Goal: Task Accomplishment & Management: Use online tool/utility

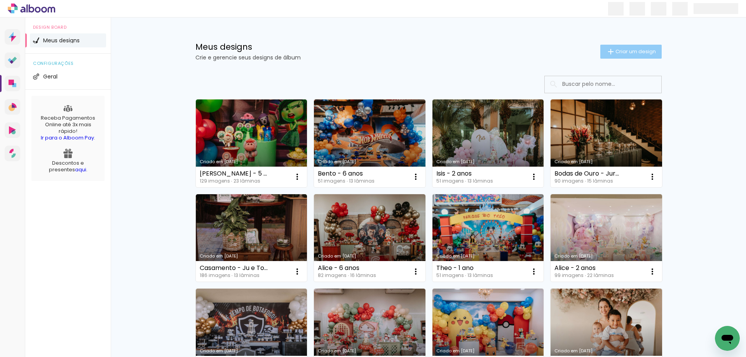
click at [615, 53] on span "Criar um design" at bounding box center [635, 51] width 40 height 5
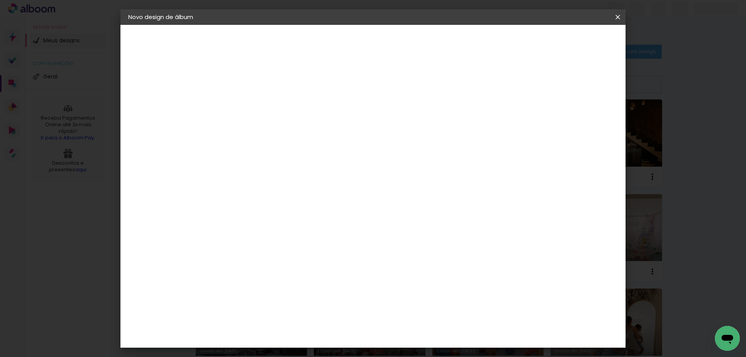
click at [255, 106] on input at bounding box center [255, 104] width 0 height 12
type input "Aya - 1 ano"
type paper-input "Aya - 1 ano"
click at [0, 0] on slot "Avançar" at bounding box center [0, 0] width 0 height 0
click at [279, 151] on input at bounding box center [267, 148] width 63 height 10
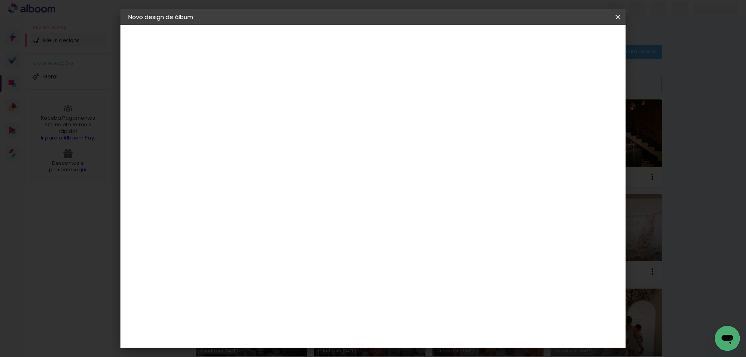
type input "drea"
type paper-input "drea"
click at [171, 79] on div "2. Especificações" at bounding box center [170, 79] width 85 height 9
click at [301, 175] on div "DreambooksPro" at bounding box center [275, 175] width 50 height 6
click at [0, 0] on slot "Avançar" at bounding box center [0, 0] width 0 height 0
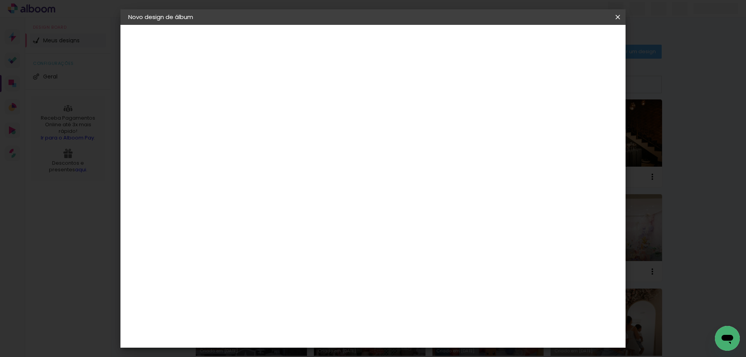
click at [285, 129] on input "text" at bounding box center [270, 135] width 30 height 12
click at [386, 129] on paper-item "Álbum" at bounding box center [423, 129] width 155 height 16
type input "Álbum"
click at [308, 337] on span "20 × 20" at bounding box center [289, 345] width 36 height 16
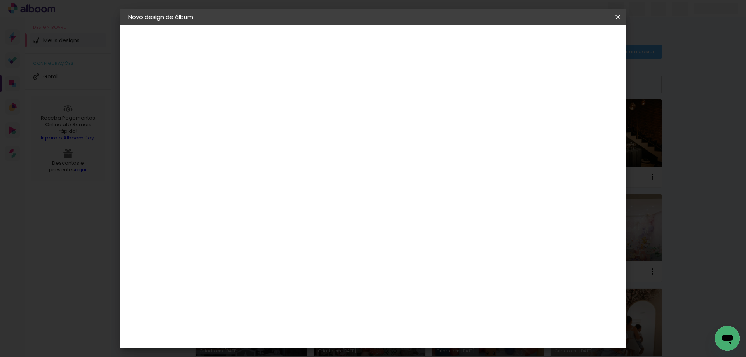
click at [0, 0] on slot "Avançar" at bounding box center [0, 0] width 0 height 0
click at [569, 40] on span "Iniciar design" at bounding box center [551, 40] width 35 height 5
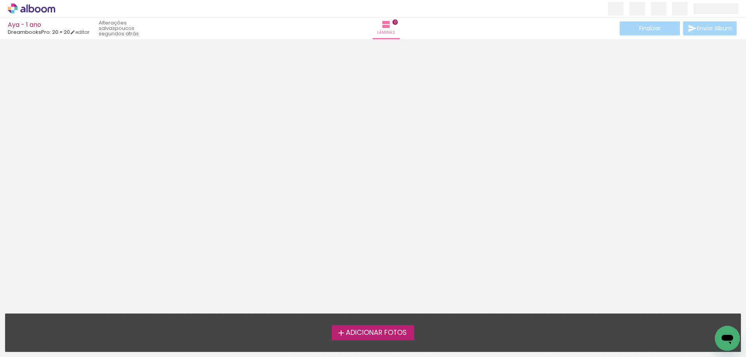
click at [378, 331] on span "Adicionar Fotos" at bounding box center [376, 332] width 61 height 7
click at [0, 0] on input "file" at bounding box center [0, 0] width 0 height 0
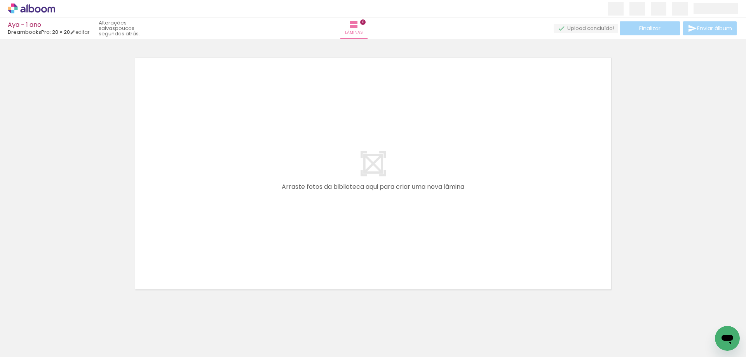
click at [16, 345] on iron-icon at bounding box center [11, 346] width 9 height 9
click at [0, 0] on input "file" at bounding box center [0, 0] width 0 height 0
click at [25, 347] on span "Adicionar Fotos" at bounding box center [27, 346] width 23 height 9
click at [0, 0] on input "file" at bounding box center [0, 0] width 0 height 0
click at [27, 343] on span "Adicionar Fotos" at bounding box center [27, 346] width 23 height 9
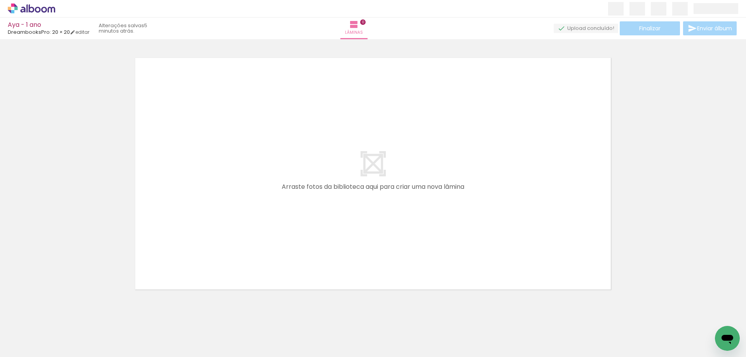
click at [0, 0] on input "file" at bounding box center [0, 0] width 0 height 0
click at [456, 351] on quentale-thumb at bounding box center [437, 330] width 43 height 45
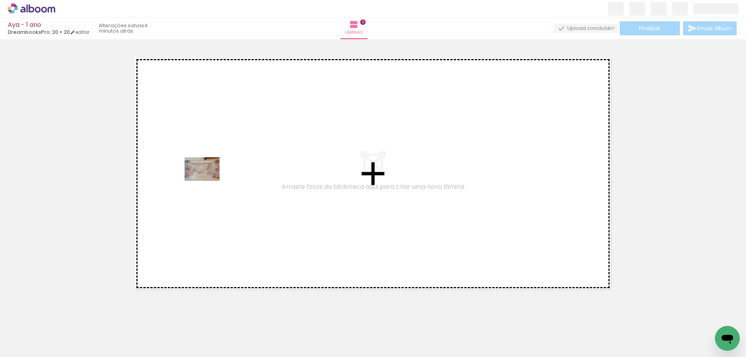
drag, startPoint x: 81, startPoint y: 337, endPoint x: 208, endPoint y: 181, distance: 201.2
click at [208, 181] on quentale-workspace at bounding box center [373, 178] width 746 height 357
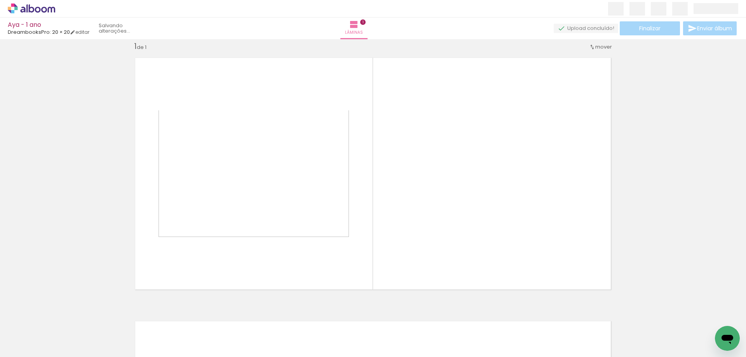
scroll to position [10, 0]
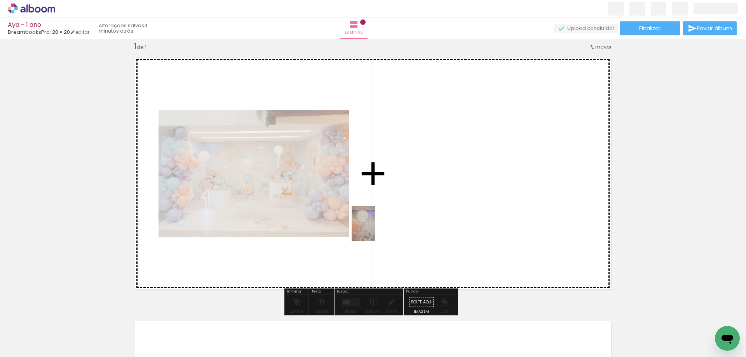
drag, startPoint x: 124, startPoint y: 340, endPoint x: 396, endPoint y: 221, distance: 297.3
click at [396, 221] on quentale-workspace at bounding box center [373, 178] width 746 height 357
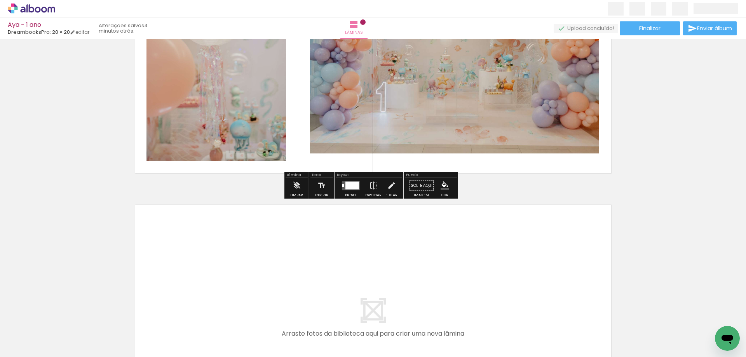
scroll to position [204, 0]
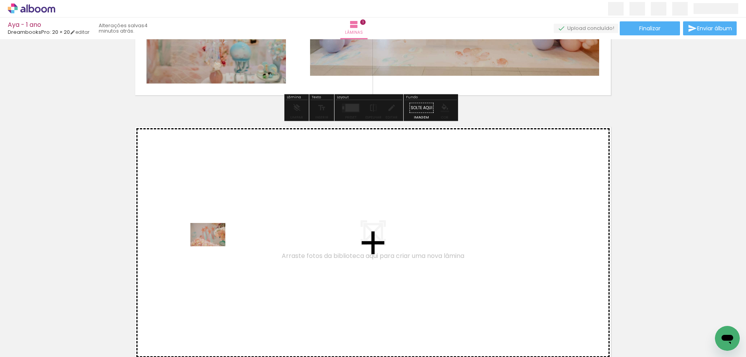
drag, startPoint x: 171, startPoint y: 334, endPoint x: 214, endPoint y: 246, distance: 97.4
click at [214, 246] on quentale-workspace at bounding box center [373, 178] width 746 height 357
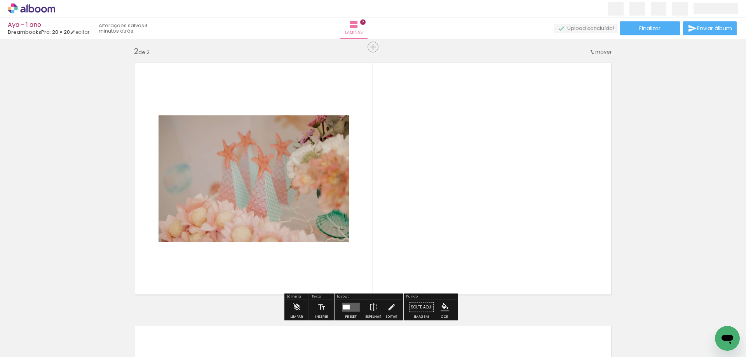
scroll to position [273, 0]
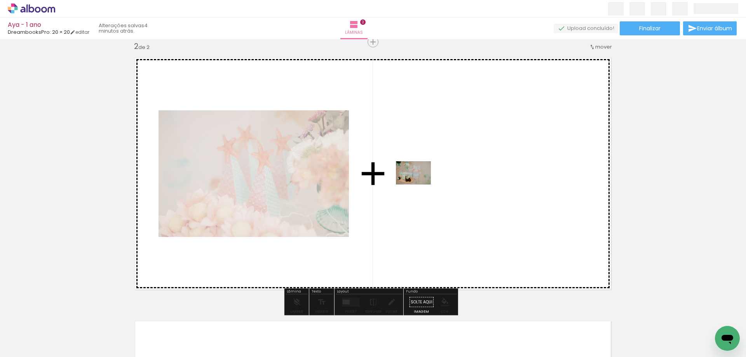
drag, startPoint x: 217, startPoint y: 337, endPoint x: 422, endPoint y: 182, distance: 257.3
click at [422, 182] on quentale-workspace at bounding box center [373, 178] width 746 height 357
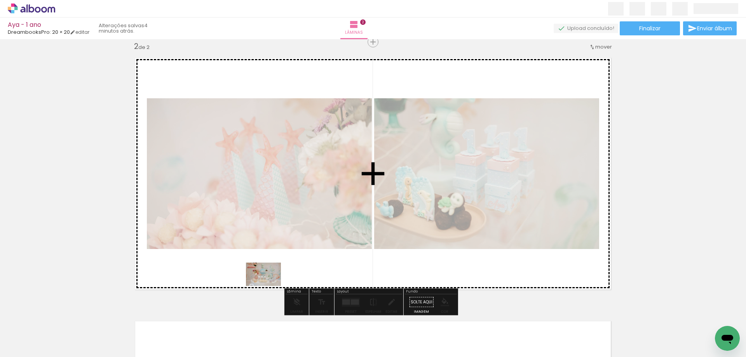
drag, startPoint x: 255, startPoint y: 342, endPoint x: 269, endPoint y: 285, distance: 57.8
click at [269, 285] on quentale-workspace at bounding box center [373, 178] width 746 height 357
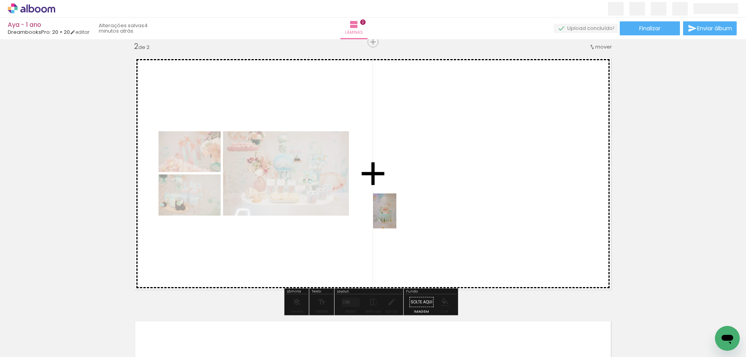
drag, startPoint x: 300, startPoint y: 337, endPoint x: 416, endPoint y: 202, distance: 177.9
click at [416, 202] on quentale-workspace at bounding box center [373, 178] width 746 height 357
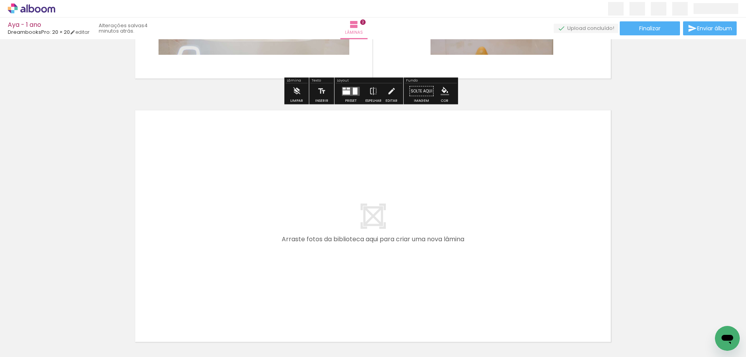
scroll to position [506, 0]
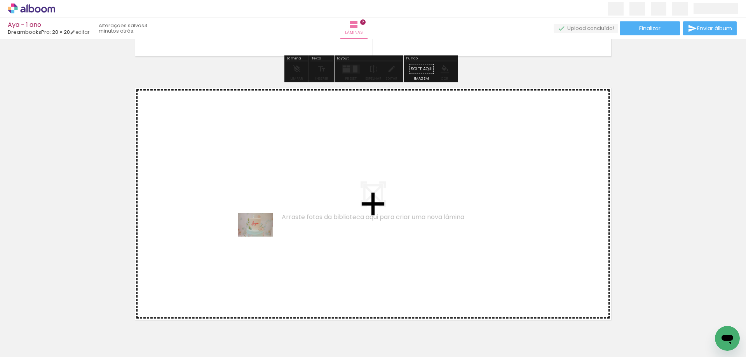
drag, startPoint x: 341, startPoint y: 337, endPoint x: 261, endPoint y: 235, distance: 129.1
click at [261, 235] on quentale-workspace at bounding box center [373, 178] width 746 height 357
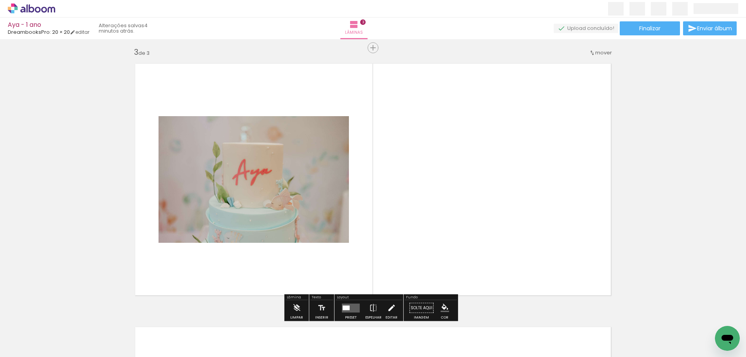
scroll to position [537, 0]
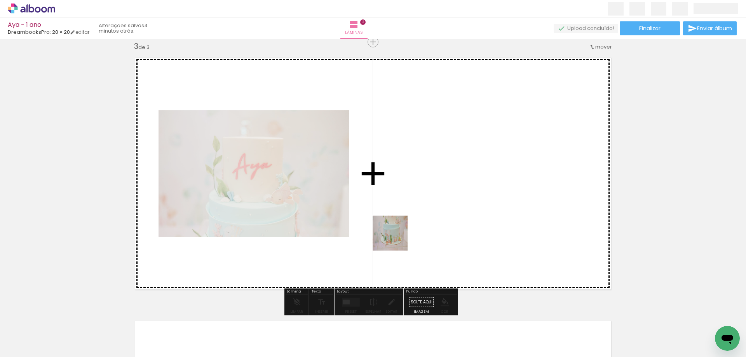
drag, startPoint x: 384, startPoint y: 335, endPoint x: 408, endPoint y: 196, distance: 140.2
click at [408, 196] on quentale-workspace at bounding box center [373, 178] width 746 height 357
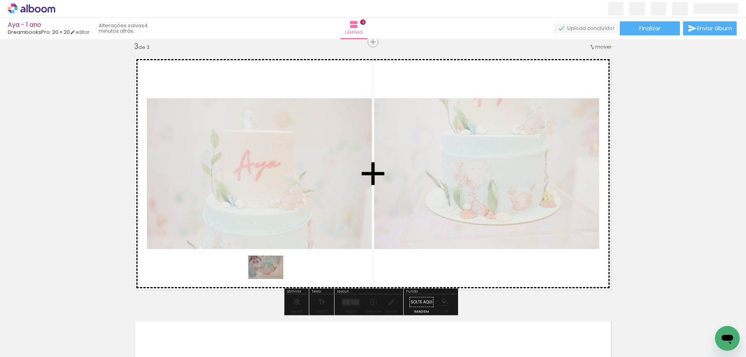
drag, startPoint x: 434, startPoint y: 342, endPoint x: 271, endPoint y: 279, distance: 175.0
click at [271, 279] on quentale-workspace at bounding box center [373, 178] width 746 height 357
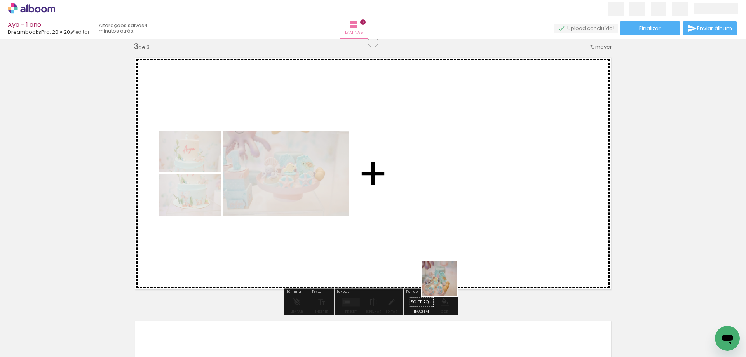
drag, startPoint x: 475, startPoint y: 334, endPoint x: 426, endPoint y: 231, distance: 113.8
click at [425, 229] on quentale-workspace at bounding box center [373, 178] width 746 height 357
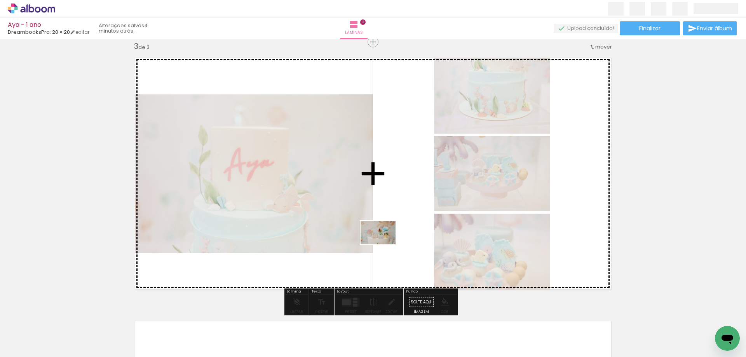
drag, startPoint x: 509, startPoint y: 335, endPoint x: 384, endPoint y: 244, distance: 155.4
click at [384, 244] on quentale-workspace at bounding box center [373, 178] width 746 height 357
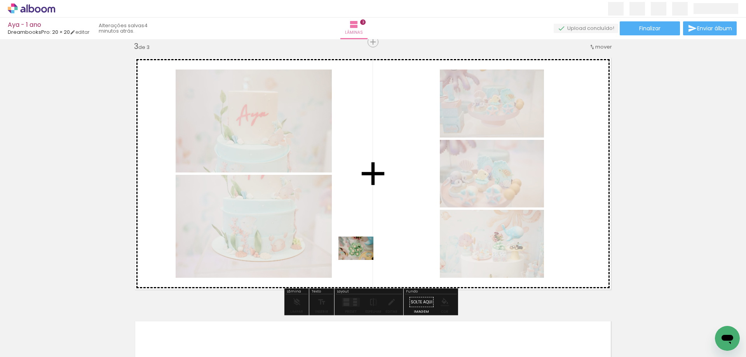
drag, startPoint x: 555, startPoint y: 337, endPoint x: 360, endPoint y: 257, distance: 211.1
click at [360, 257] on quentale-workspace at bounding box center [373, 178] width 746 height 357
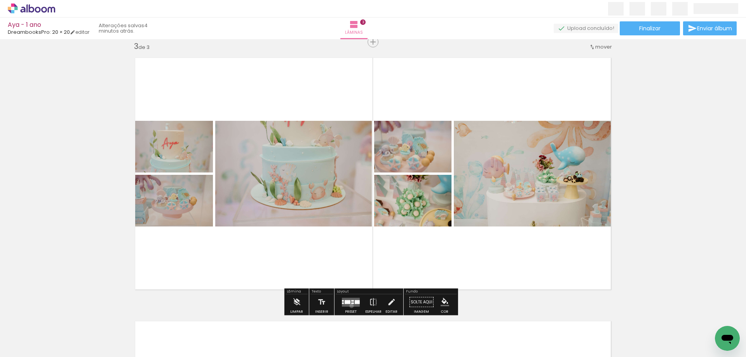
click at [349, 306] on quentale-layouter at bounding box center [351, 301] width 18 height 9
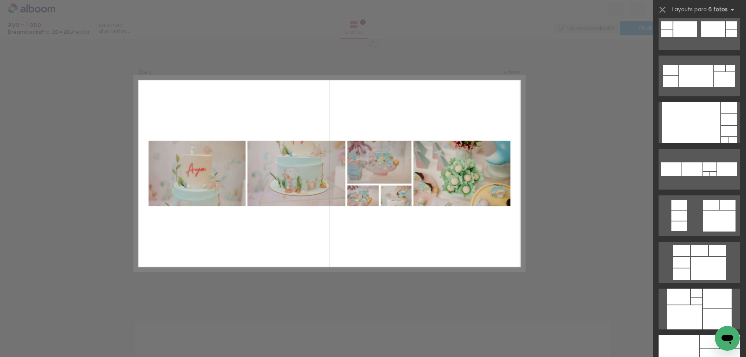
scroll to position [349, 0]
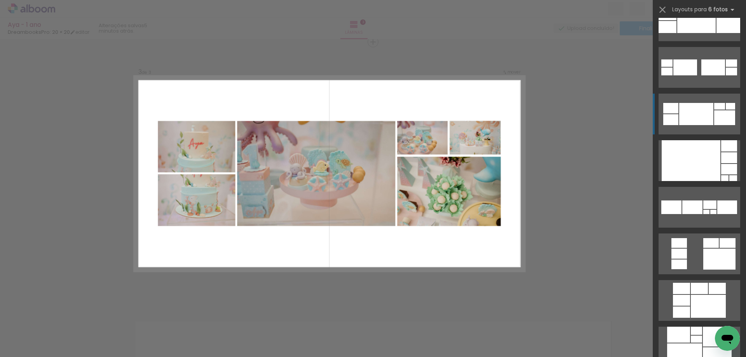
click at [710, 115] on div at bounding box center [696, 114] width 34 height 22
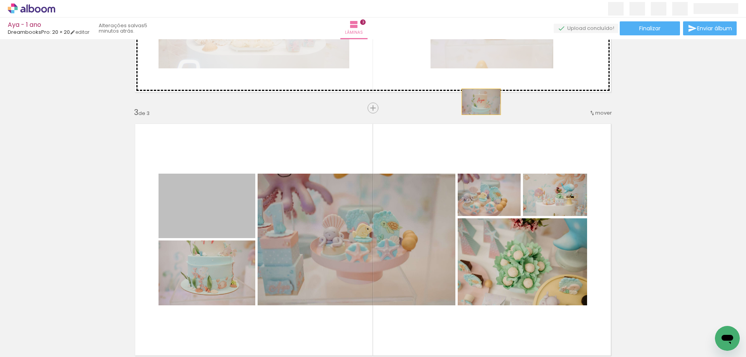
scroll to position [426, 0]
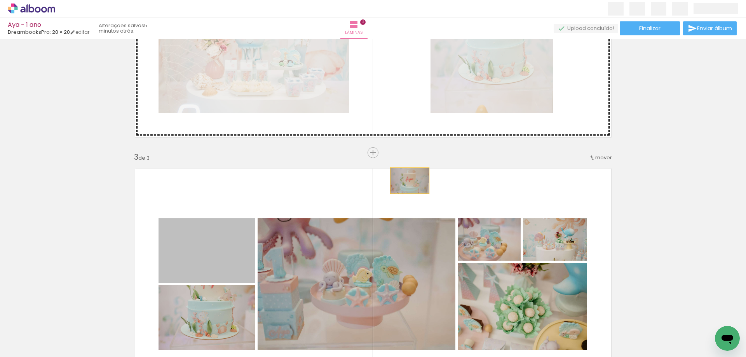
drag, startPoint x: 240, startPoint y: 184, endPoint x: 407, endPoint y: 103, distance: 185.6
click at [407, 103] on div "Inserir lâmina 1 de 3 Inserir lâmina 2 de 3 Inserir lâmina 3 de 3" at bounding box center [373, 142] width 746 height 1053
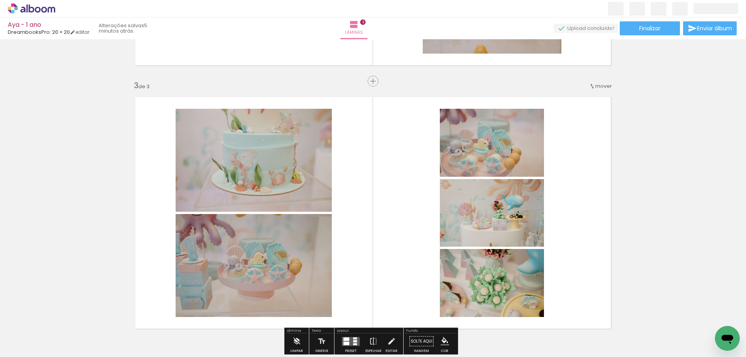
scroll to position [504, 0]
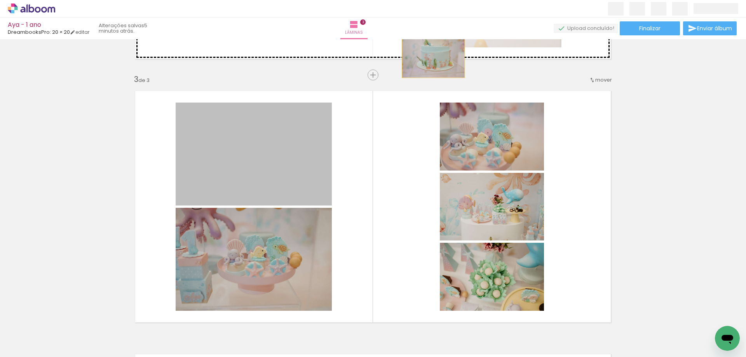
drag, startPoint x: 291, startPoint y: 169, endPoint x: 430, endPoint y: 57, distance: 178.7
click at [430, 57] on div "Inserir lâmina 1 de 3 Inserir lâmina 2 de 3 Inserir lâmina 3 de 3" at bounding box center [373, 64] width 746 height 1053
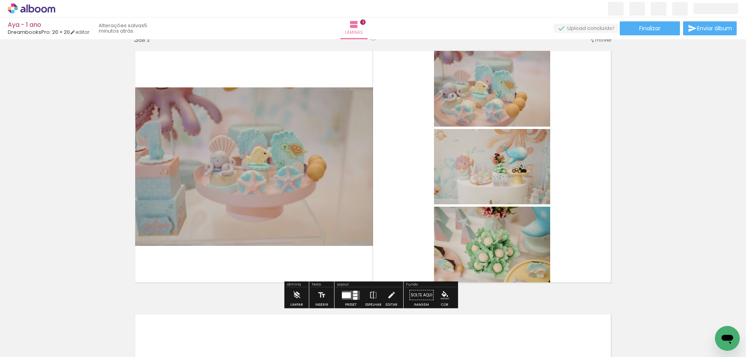
scroll to position [581, 0]
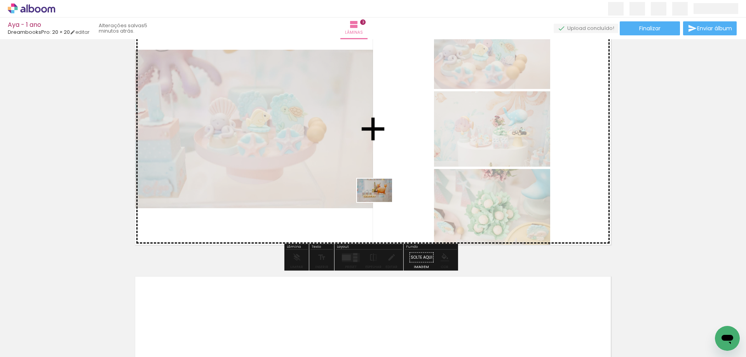
drag, startPoint x: 586, startPoint y: 324, endPoint x: 380, endPoint y: 202, distance: 239.1
click at [380, 202] on quentale-workspace at bounding box center [373, 178] width 746 height 357
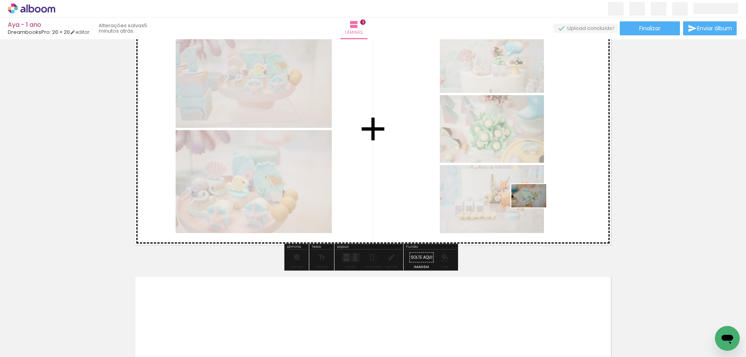
drag, startPoint x: 632, startPoint y: 323, endPoint x: 522, endPoint y: 195, distance: 168.8
click at [522, 195] on quentale-workspace at bounding box center [373, 178] width 746 height 357
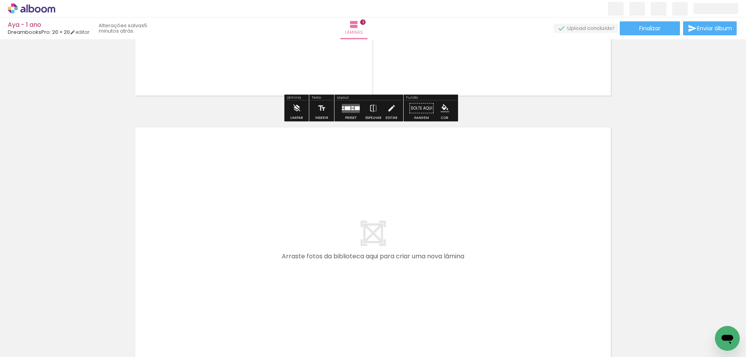
scroll to position [737, 0]
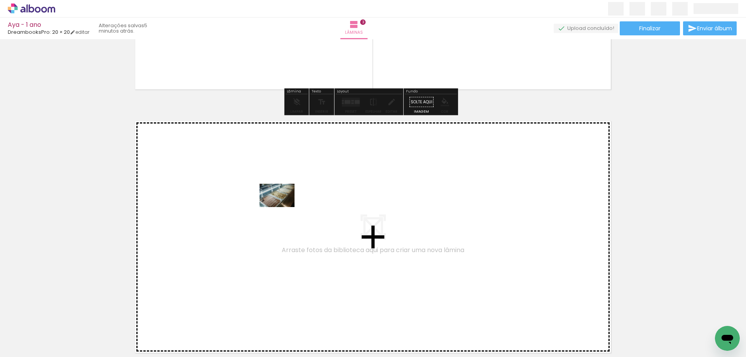
drag, startPoint x: 683, startPoint y: 339, endPoint x: 283, endPoint y: 207, distance: 421.4
click at [283, 207] on quentale-workspace at bounding box center [373, 178] width 746 height 357
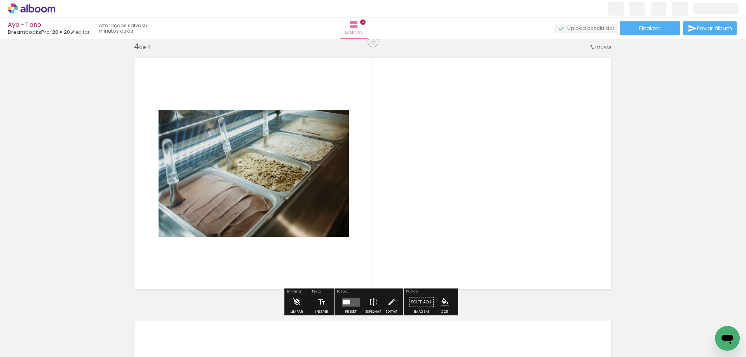
scroll to position [0, 489]
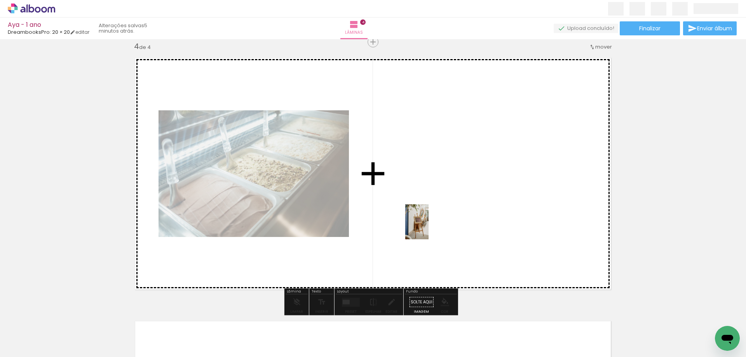
drag, startPoint x: 252, startPoint y: 336, endPoint x: 428, endPoint y: 228, distance: 207.4
click at [428, 228] on quentale-workspace at bounding box center [373, 178] width 746 height 357
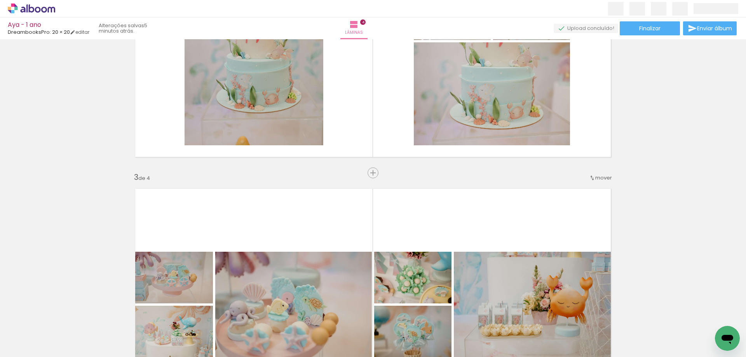
scroll to position [295, 0]
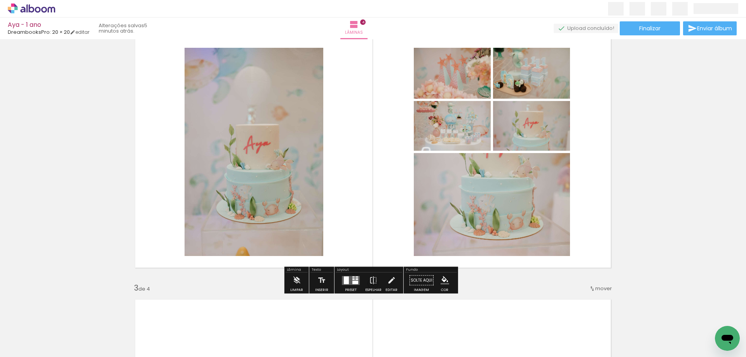
click at [348, 280] on quentale-layouter at bounding box center [351, 280] width 18 height 9
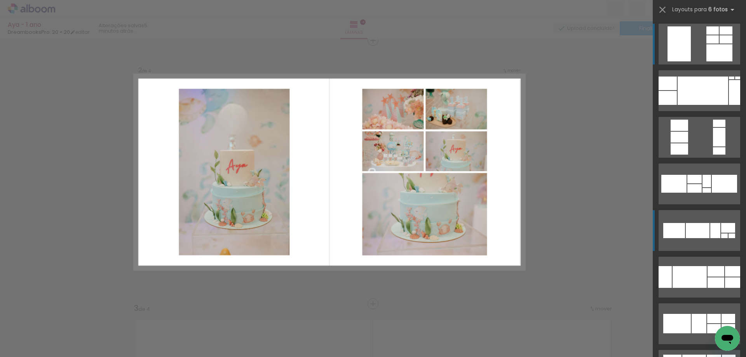
scroll to position [273, 0]
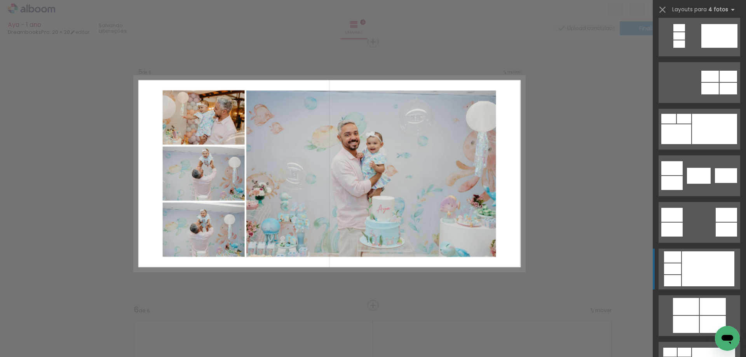
scroll to position [155, 0]
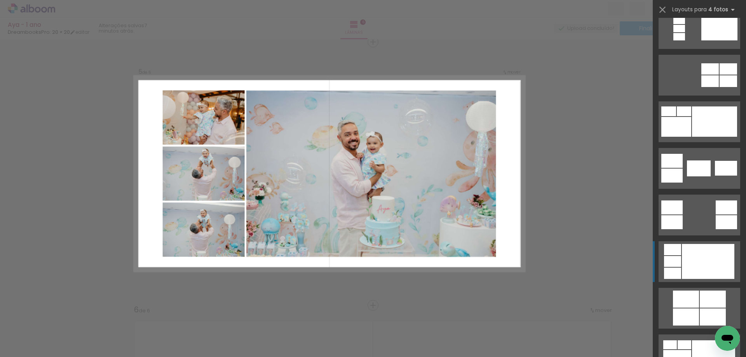
click at [684, 251] on div at bounding box center [707, 261] width 52 height 35
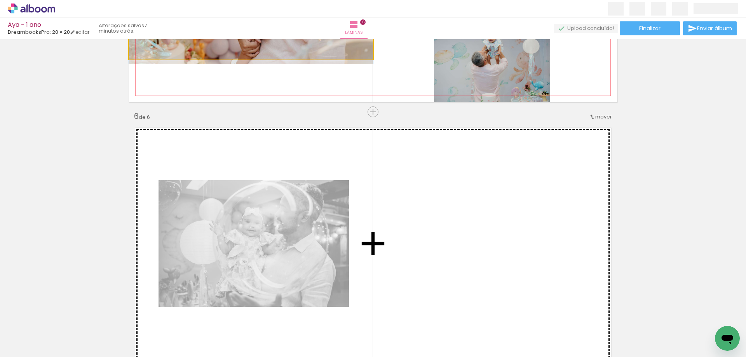
scroll to position [1257, 0]
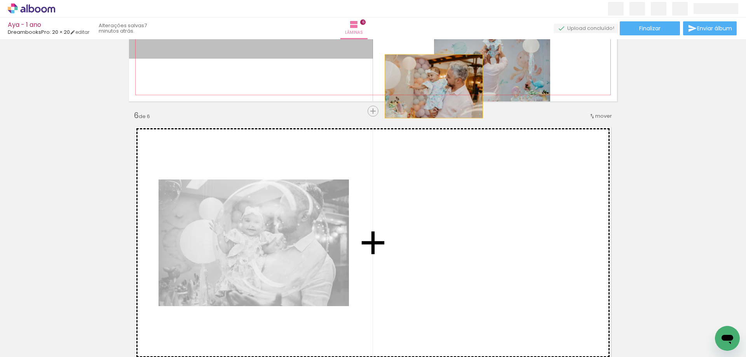
drag, startPoint x: 288, startPoint y: 152, endPoint x: 431, endPoint y: 242, distance: 168.4
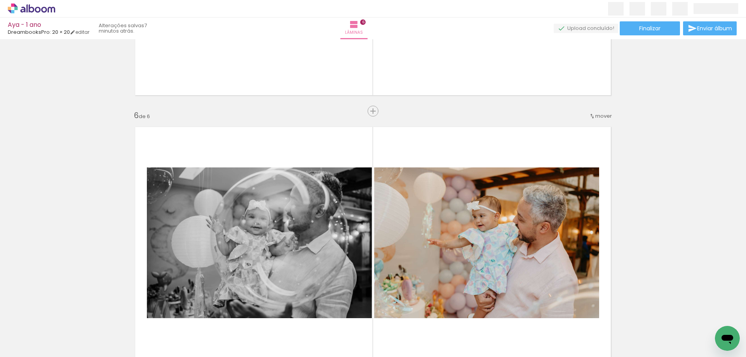
click at [598, 115] on span "mover" at bounding box center [603, 115] width 17 height 7
click at [585, 164] on paper-item "antes da 5" at bounding box center [580, 166] width 59 height 13
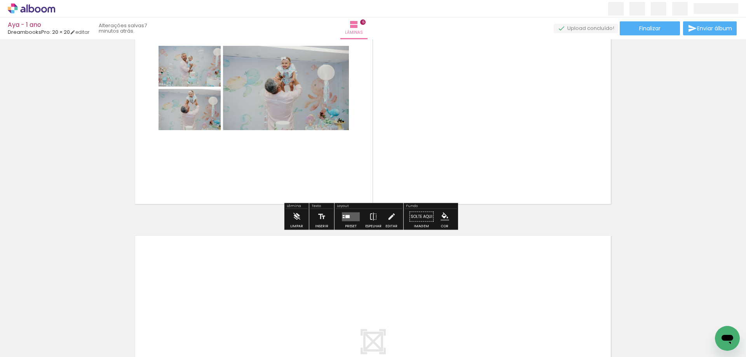
scroll to position [1374, 0]
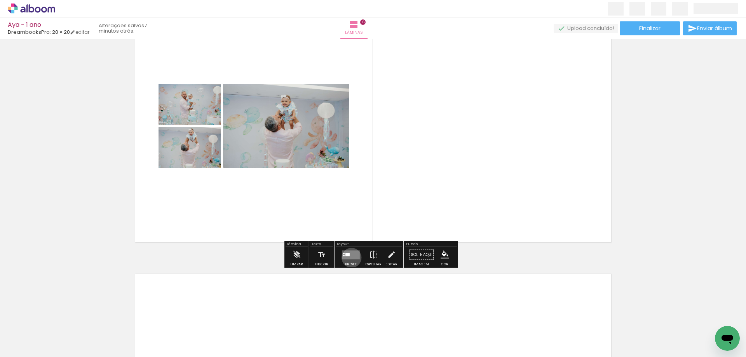
click at [349, 257] on quentale-layouter at bounding box center [351, 254] width 18 height 9
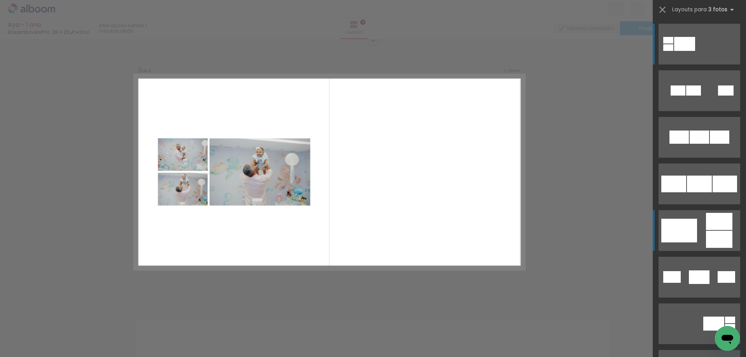
scroll to position [1326, 0]
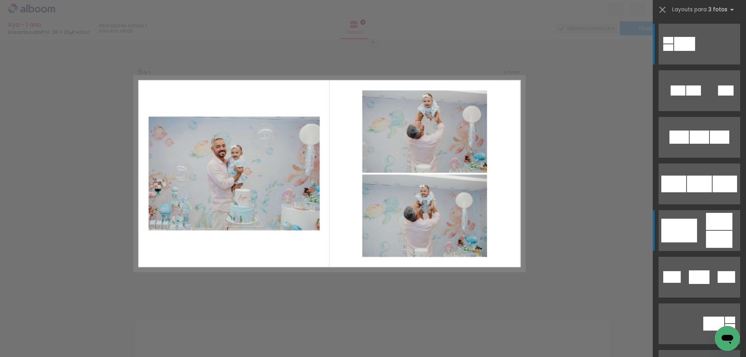
click at [682, 222] on div at bounding box center [679, 231] width 36 height 24
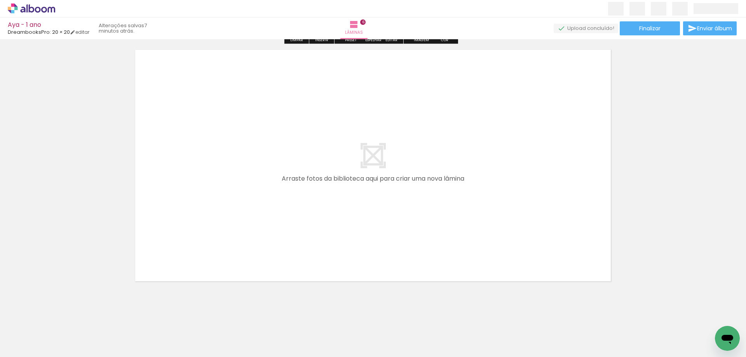
scroll to position [1598, 0]
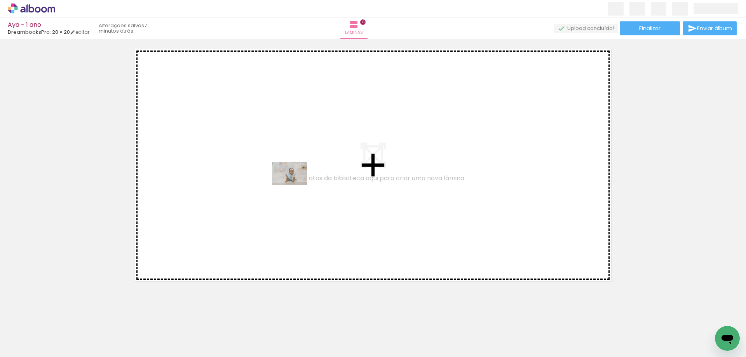
drag, startPoint x: 633, startPoint y: 341, endPoint x: 295, endPoint y: 185, distance: 372.2
click at [295, 185] on quentale-workspace at bounding box center [373, 178] width 746 height 357
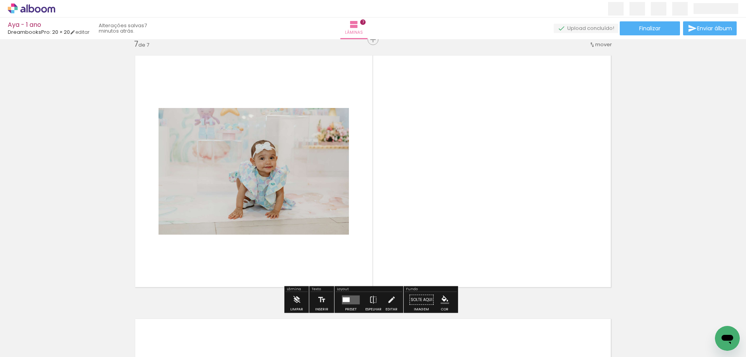
scroll to position [1590, 0]
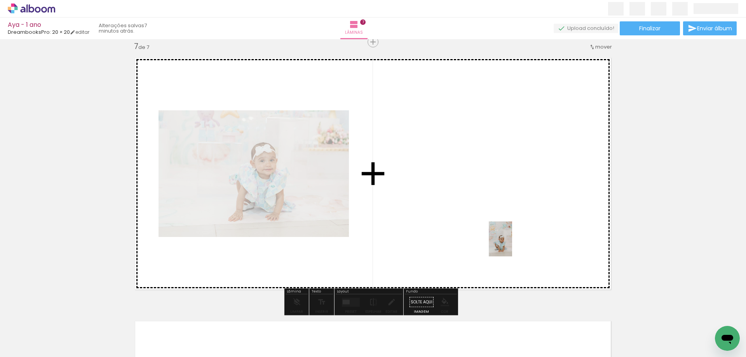
drag, startPoint x: 673, startPoint y: 342, endPoint x: 428, endPoint y: 249, distance: 261.6
click at [454, 205] on quentale-workspace at bounding box center [373, 178] width 746 height 357
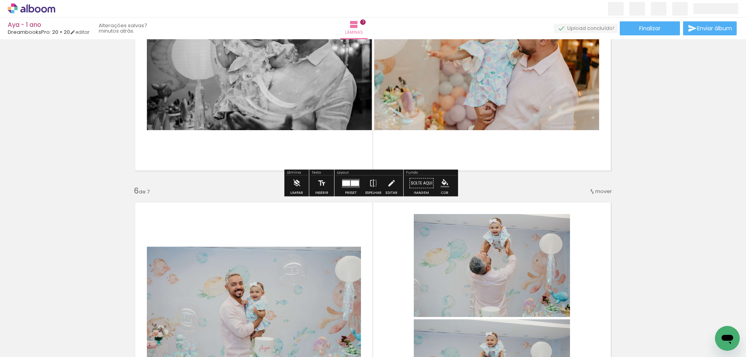
scroll to position [1163, 0]
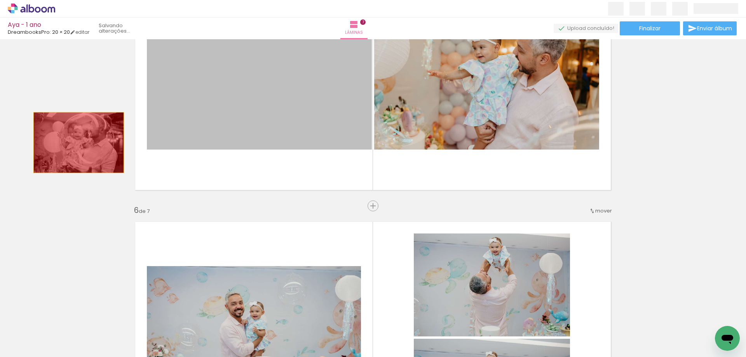
drag, startPoint x: 302, startPoint y: 109, endPoint x: 76, endPoint y: 143, distance: 228.5
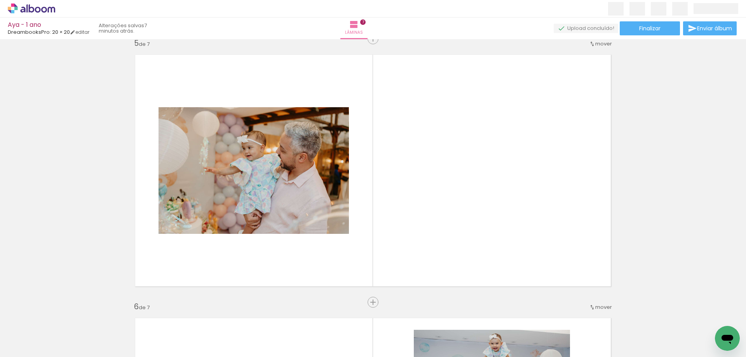
scroll to position [1046, 0]
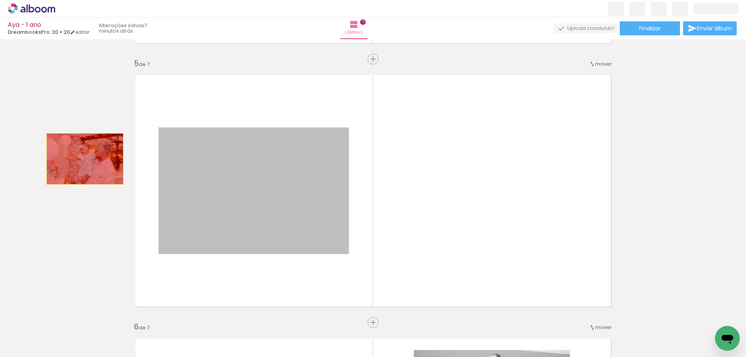
drag, startPoint x: 299, startPoint y: 165, endPoint x: 82, endPoint y: 159, distance: 216.8
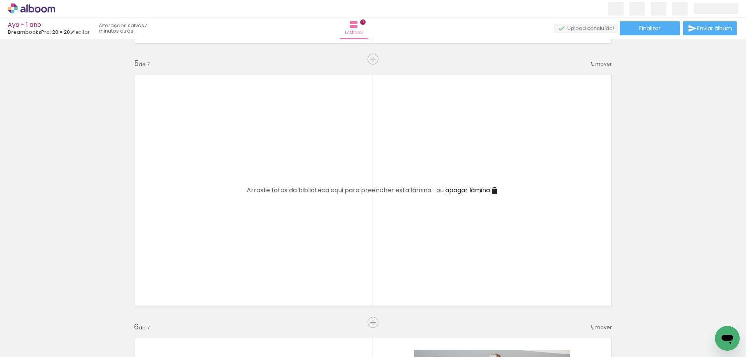
click at [463, 189] on span "apagar lâmina" at bounding box center [467, 190] width 45 height 9
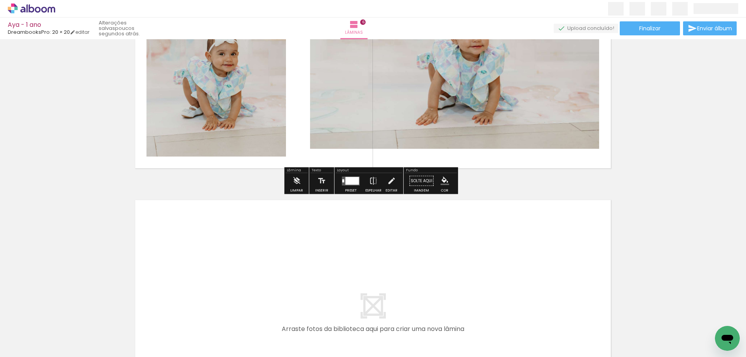
scroll to position [1473, 0]
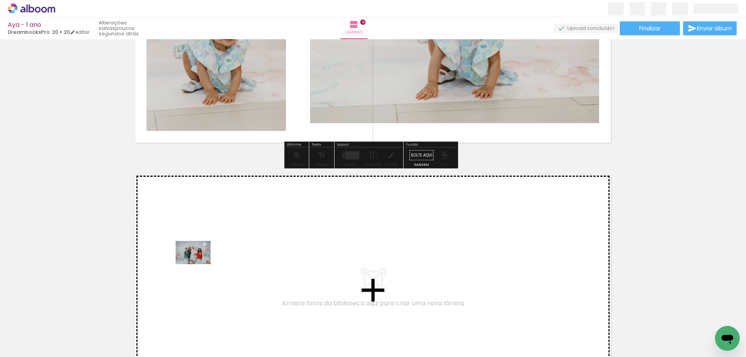
drag, startPoint x: 184, startPoint y: 336, endPoint x: 199, endPoint y: 264, distance: 73.3
click at [199, 264] on quentale-workspace at bounding box center [373, 178] width 746 height 357
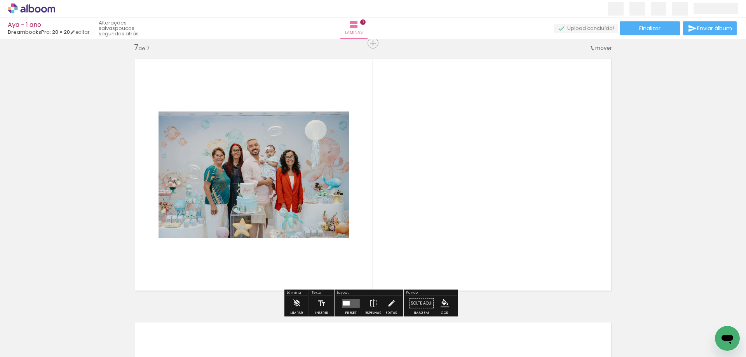
scroll to position [1590, 0]
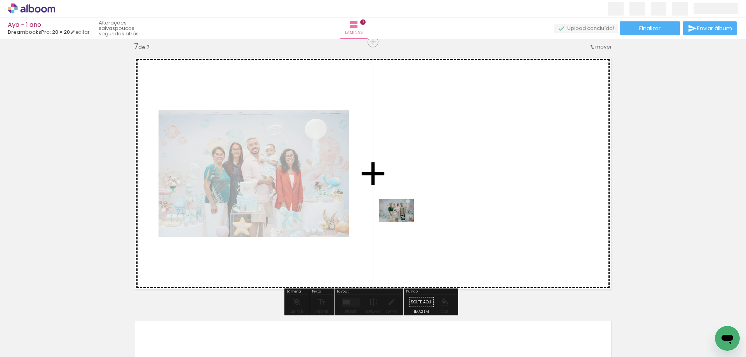
drag, startPoint x: 224, startPoint y: 339, endPoint x: 402, endPoint y: 222, distance: 212.3
click at [402, 222] on quentale-workspace at bounding box center [373, 178] width 746 height 357
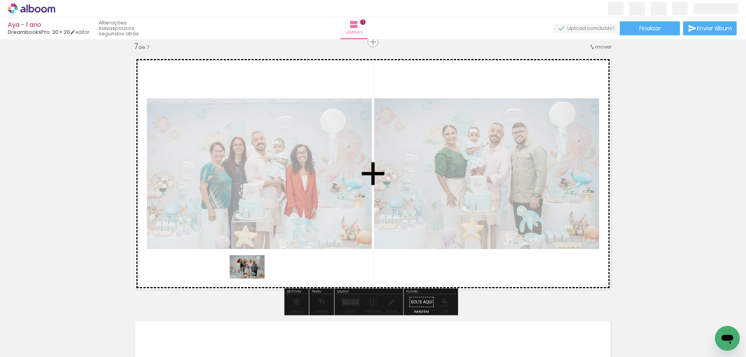
drag, startPoint x: 265, startPoint y: 333, endPoint x: 253, endPoint y: 278, distance: 55.8
click at [253, 278] on quentale-workspace at bounding box center [373, 178] width 746 height 357
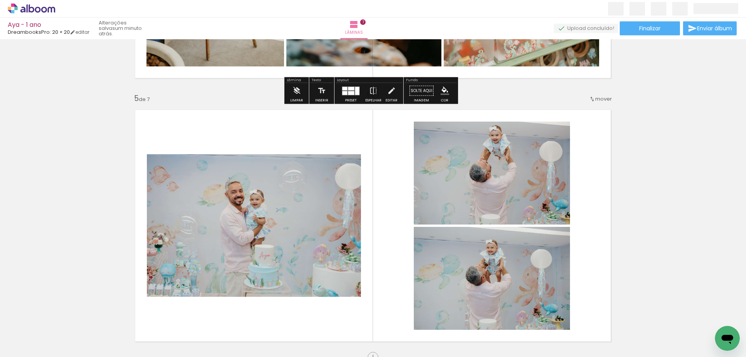
scroll to position [1126, 0]
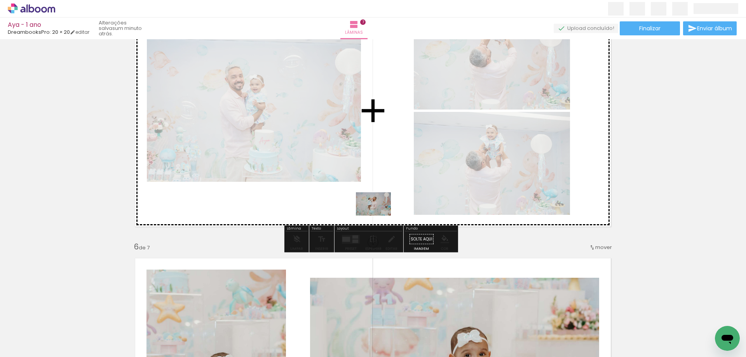
drag, startPoint x: 318, startPoint y: 344, endPoint x: 379, endPoint y: 215, distance: 142.1
click at [379, 215] on quentale-workspace at bounding box center [373, 178] width 746 height 357
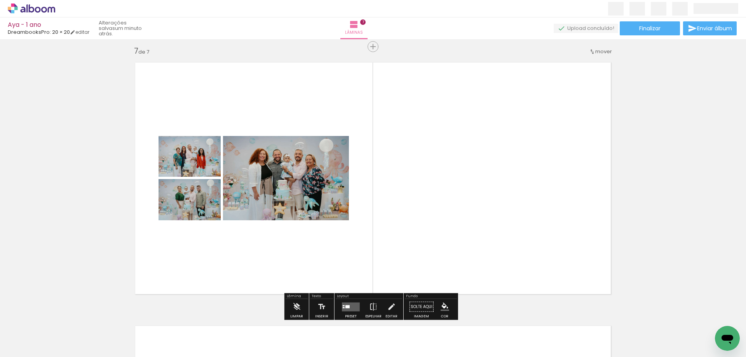
scroll to position [1553, 0]
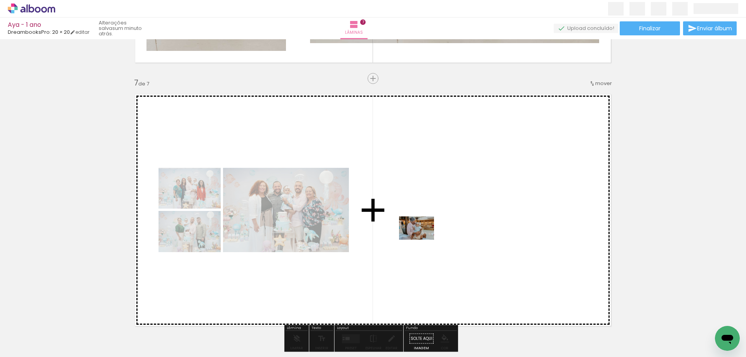
drag, startPoint x: 363, startPoint y: 341, endPoint x: 395, endPoint y: 263, distance: 84.4
click at [423, 236] on quentale-workspace at bounding box center [373, 178] width 746 height 357
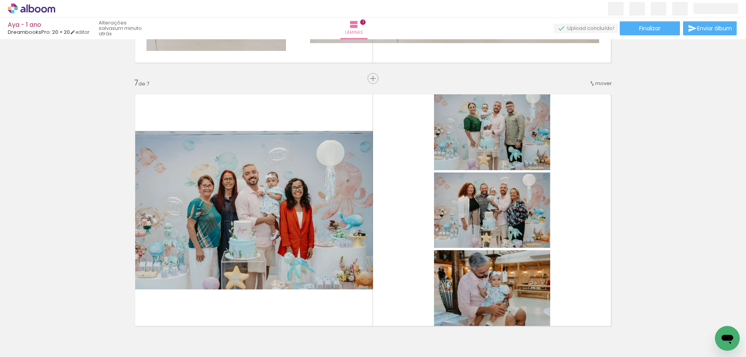
scroll to position [0, 556]
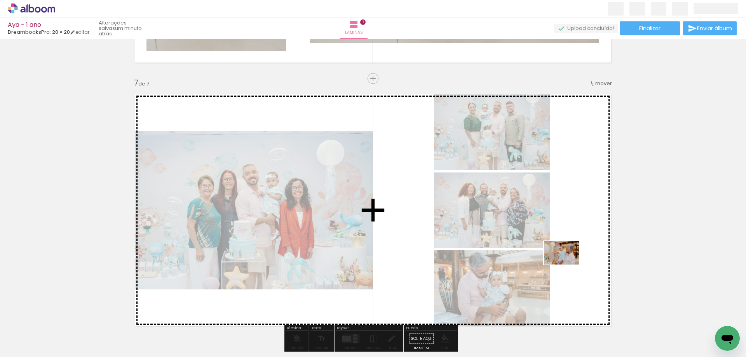
drag, startPoint x: 345, startPoint y: 341, endPoint x: 567, endPoint y: 264, distance: 234.9
click at [567, 264] on quentale-workspace at bounding box center [373, 178] width 746 height 357
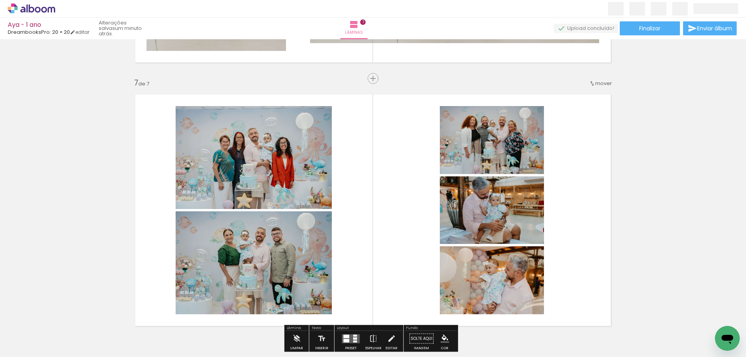
scroll to position [1592, 0]
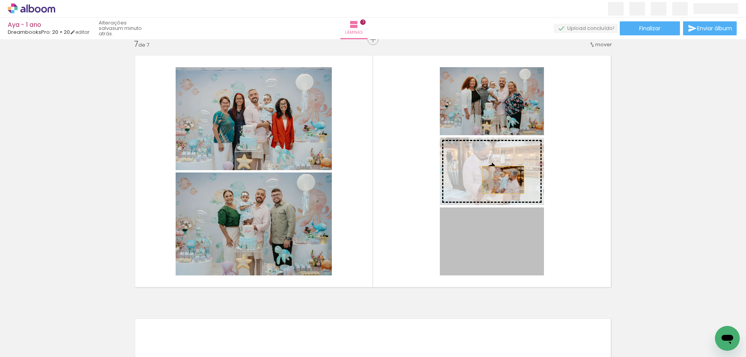
drag, startPoint x: 497, startPoint y: 247, endPoint x: 500, endPoint y: 180, distance: 67.2
click at [0, 0] on slot at bounding box center [0, 0] width 0 height 0
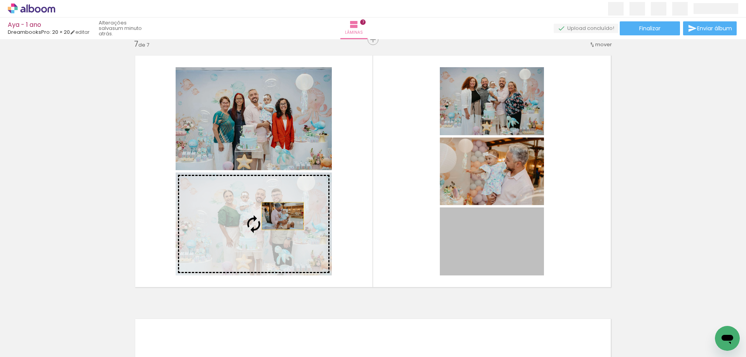
drag, startPoint x: 487, startPoint y: 234, endPoint x: 286, endPoint y: 215, distance: 202.0
click at [0, 0] on slot at bounding box center [0, 0] width 0 height 0
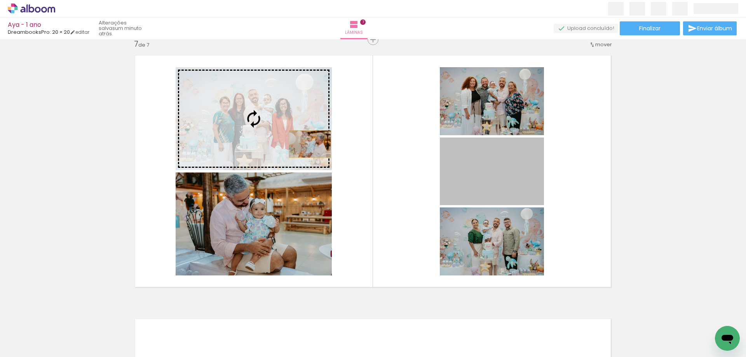
drag, startPoint x: 484, startPoint y: 173, endPoint x: 291, endPoint y: 140, distance: 196.1
click at [0, 0] on slot at bounding box center [0, 0] width 0 height 0
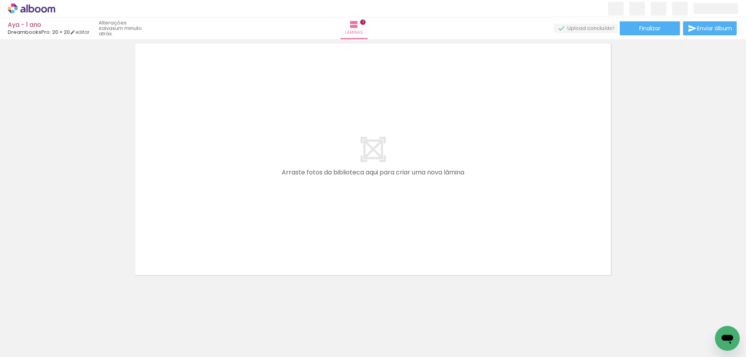
scroll to position [0, 1126]
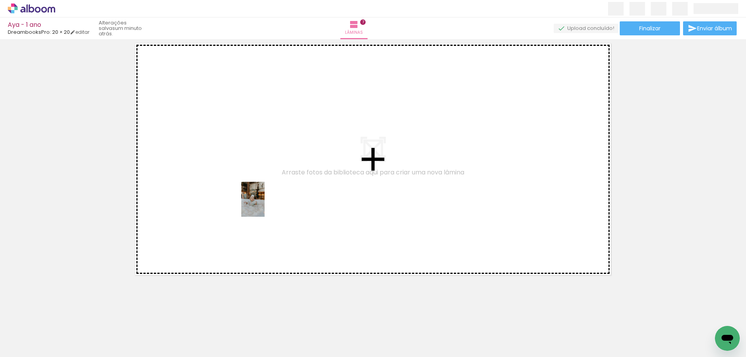
drag, startPoint x: 299, startPoint y: 339, endPoint x: 249, endPoint y: 169, distance: 178.1
click at [249, 169] on quentale-workspace at bounding box center [373, 178] width 746 height 357
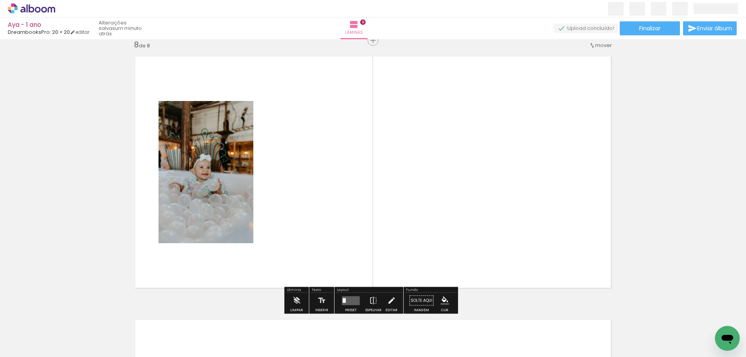
scroll to position [1853, 0]
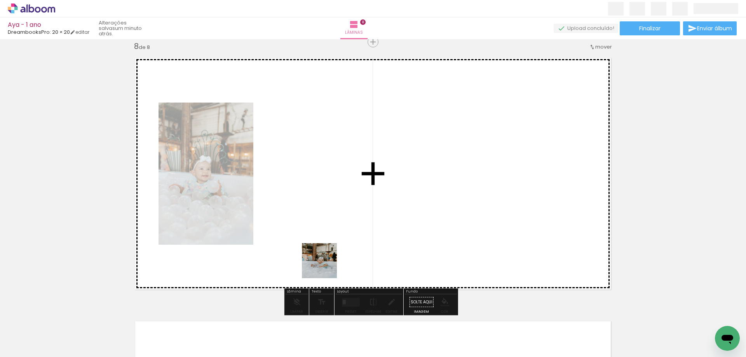
drag, startPoint x: 343, startPoint y: 330, endPoint x: 309, endPoint y: 219, distance: 116.6
click at [309, 219] on quentale-workspace at bounding box center [373, 178] width 746 height 357
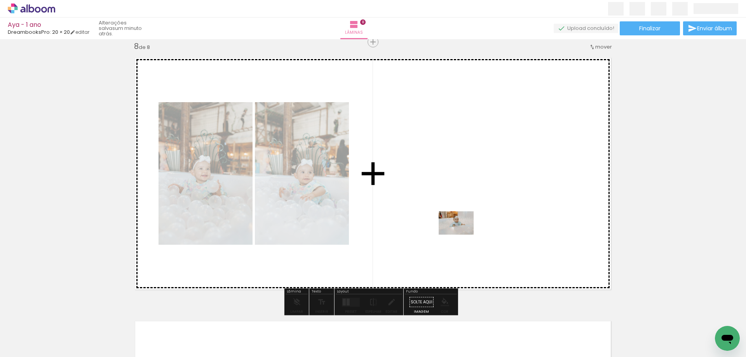
drag, startPoint x: 485, startPoint y: 336, endPoint x: 461, endPoint y: 231, distance: 108.0
click at [461, 231] on quentale-workspace at bounding box center [373, 178] width 746 height 357
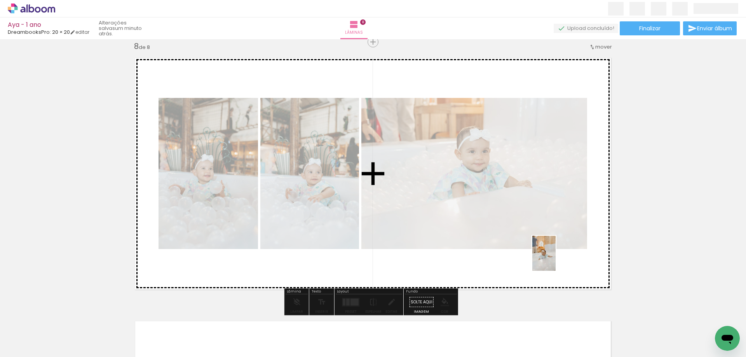
drag, startPoint x: 527, startPoint y: 338, endPoint x: 573, endPoint y: 238, distance: 109.8
click at [573, 238] on quentale-workspace at bounding box center [373, 178] width 746 height 357
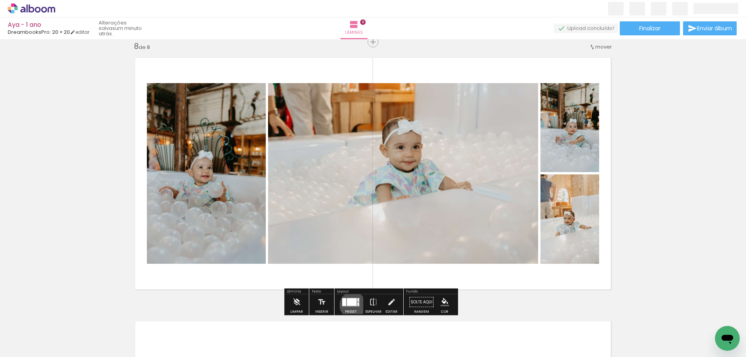
click at [351, 305] on div at bounding box center [352, 302] width 10 height 8
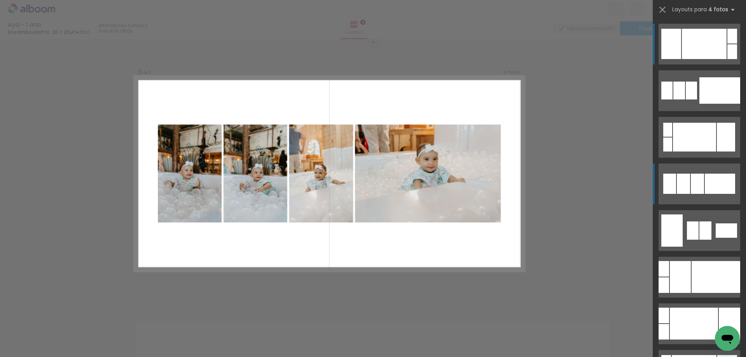
click at [694, 187] on div at bounding box center [696, 184] width 13 height 20
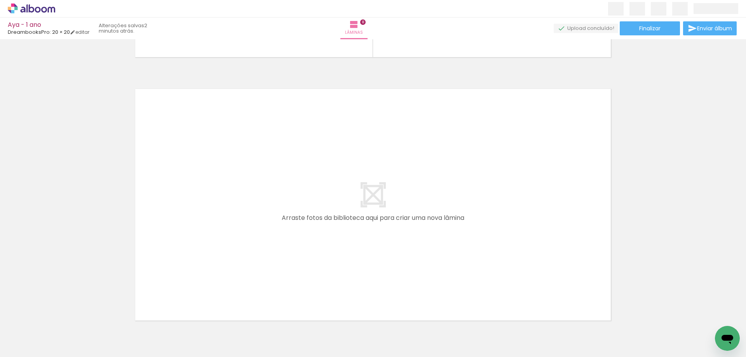
scroll to position [2131, 0]
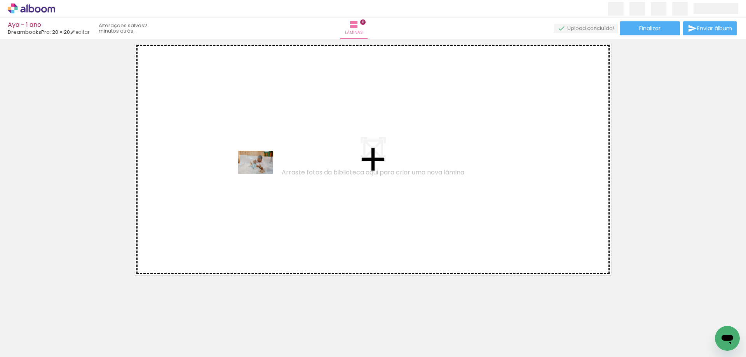
drag, startPoint x: 391, startPoint y: 337, endPoint x: 261, endPoint y: 174, distance: 208.1
click at [261, 174] on quentale-workspace at bounding box center [373, 178] width 746 height 357
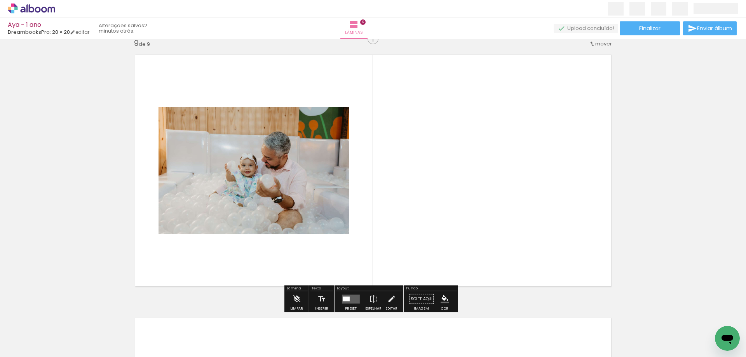
scroll to position [2116, 0]
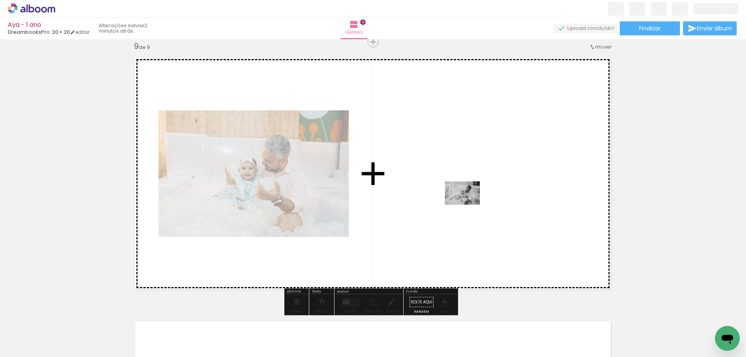
drag, startPoint x: 436, startPoint y: 338, endPoint x: 469, endPoint y: 203, distance: 138.8
click at [469, 203] on quentale-workspace at bounding box center [373, 178] width 746 height 357
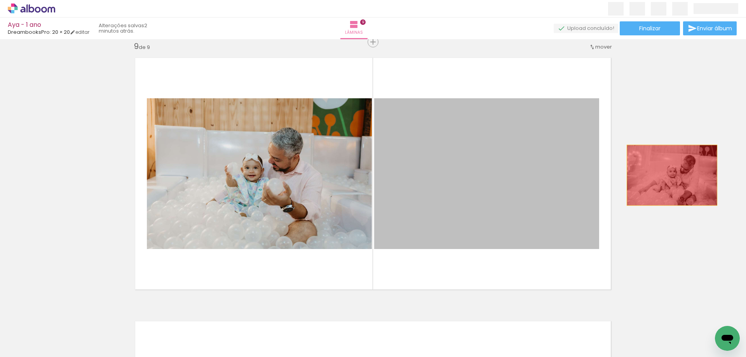
drag, startPoint x: 514, startPoint y: 194, endPoint x: 673, endPoint y: 175, distance: 160.3
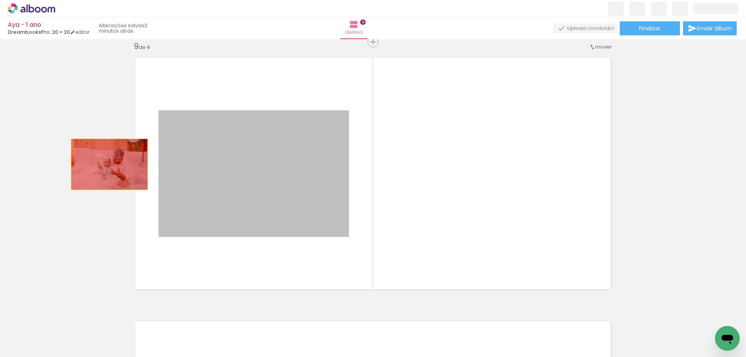
drag, startPoint x: 297, startPoint y: 190, endPoint x: 105, endPoint y: 164, distance: 193.6
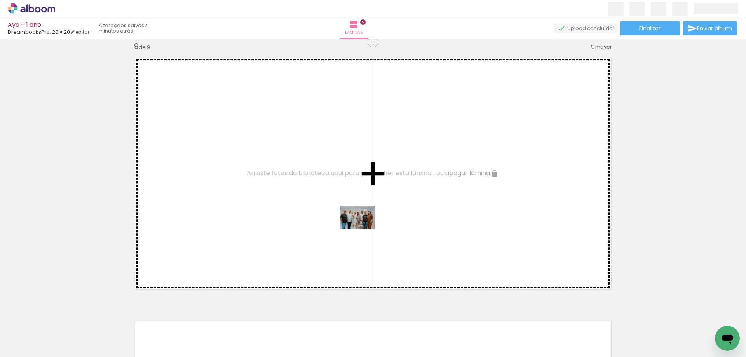
drag, startPoint x: 561, startPoint y: 335, endPoint x: 284, endPoint y: 193, distance: 311.7
click at [284, 193] on quentale-workspace at bounding box center [373, 178] width 746 height 357
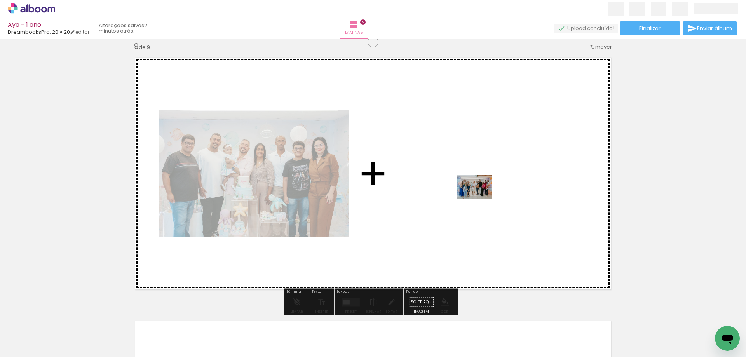
drag, startPoint x: 596, startPoint y: 339, endPoint x: 480, endPoint y: 198, distance: 182.9
click at [480, 198] on quentale-workspace at bounding box center [373, 178] width 746 height 357
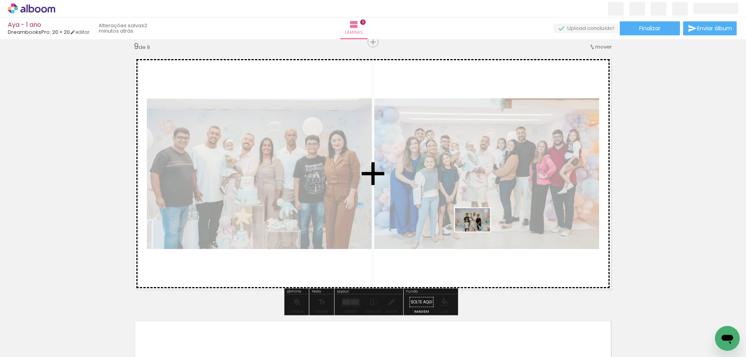
drag, startPoint x: 642, startPoint y: 341, endPoint x: 458, endPoint y: 219, distance: 220.2
click at [458, 219] on quentale-workspace at bounding box center [373, 178] width 746 height 357
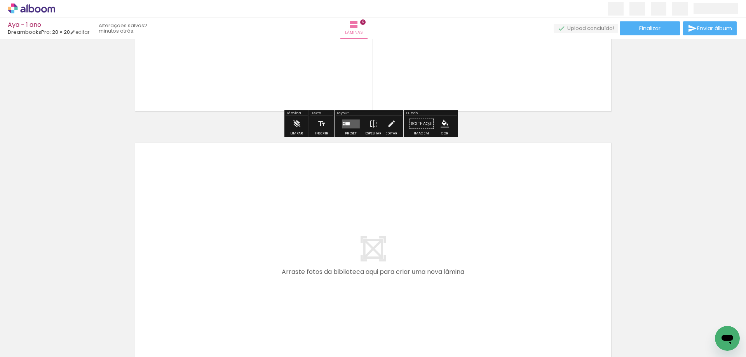
scroll to position [2310, 0]
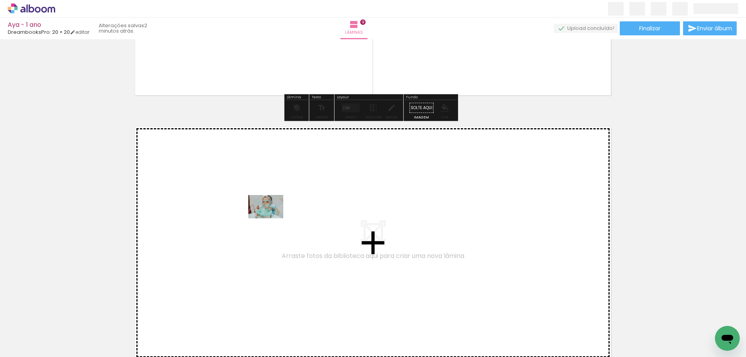
drag, startPoint x: 491, startPoint y: 328, endPoint x: 271, endPoint y: 218, distance: 245.7
click at [271, 218] on quentale-workspace at bounding box center [373, 178] width 746 height 357
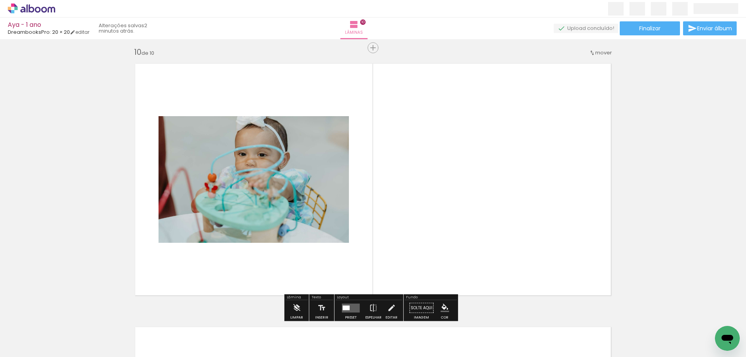
scroll to position [2379, 0]
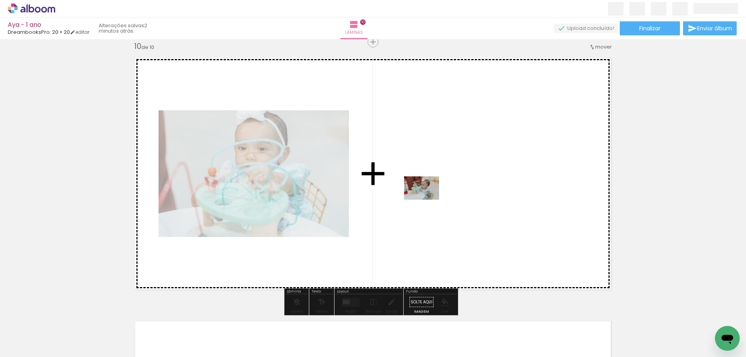
drag, startPoint x: 535, startPoint y: 342, endPoint x: 427, endPoint y: 200, distance: 178.7
click at [427, 200] on quentale-workspace at bounding box center [373, 178] width 746 height 357
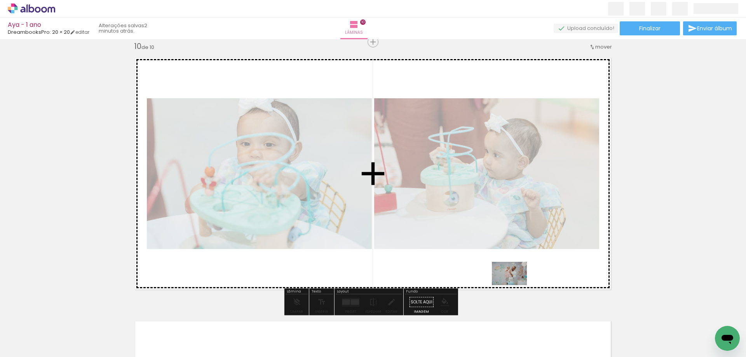
drag, startPoint x: 581, startPoint y: 333, endPoint x: 515, endPoint y: 285, distance: 81.5
click at [515, 285] on quentale-workspace at bounding box center [373, 178] width 746 height 357
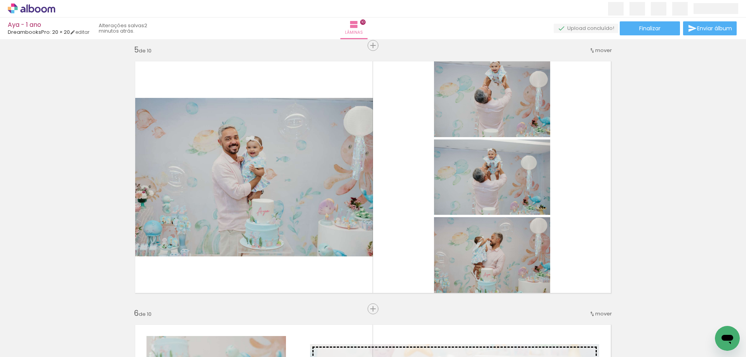
scroll to position [1059, 0]
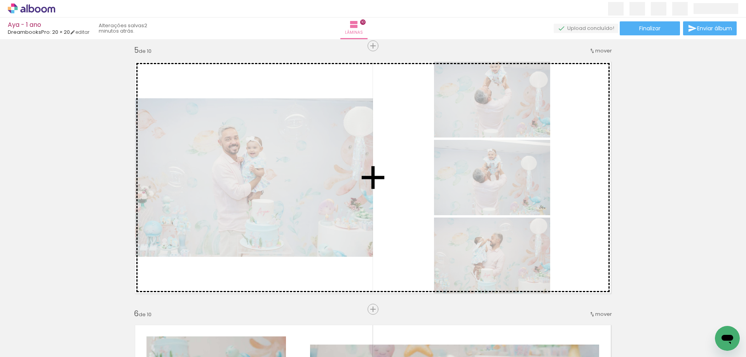
drag, startPoint x: 310, startPoint y: 193, endPoint x: 407, endPoint y: 192, distance: 96.7
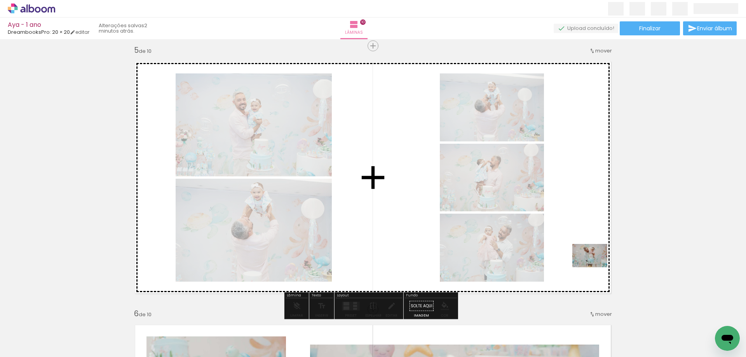
drag, startPoint x: 634, startPoint y: 337, endPoint x: 588, endPoint y: 254, distance: 94.9
click at [588, 254] on quentale-workspace at bounding box center [373, 178] width 746 height 357
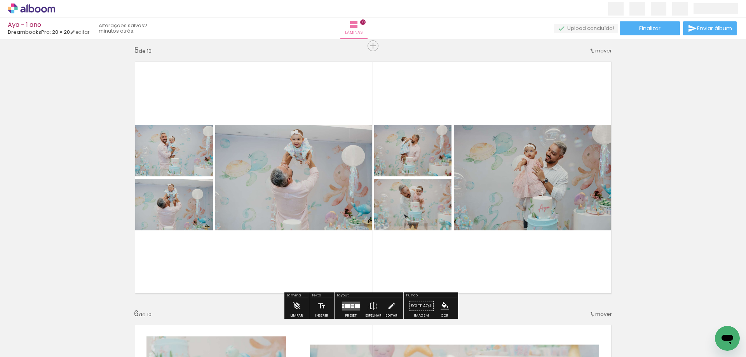
click at [355, 302] on quentale-layouter at bounding box center [351, 305] width 18 height 9
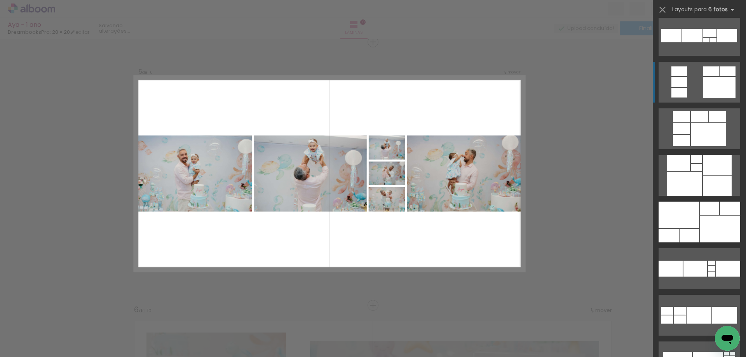
scroll to position [544, 0]
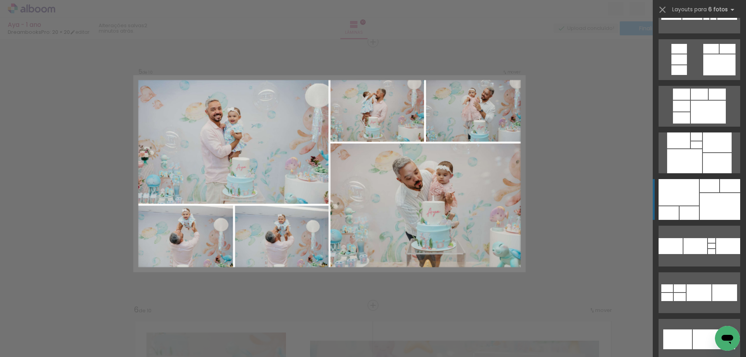
click at [700, 196] on div at bounding box center [719, 206] width 40 height 27
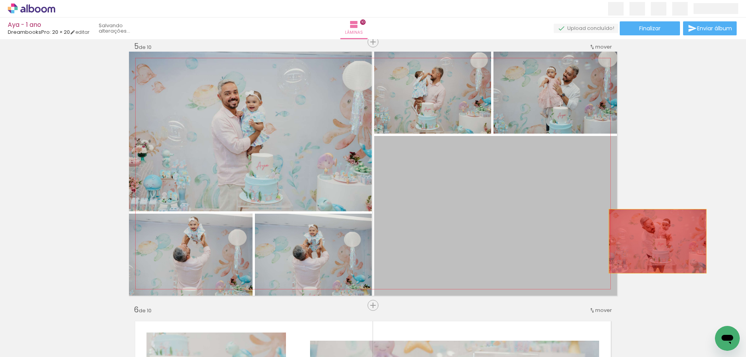
drag, startPoint x: 513, startPoint y: 229, endPoint x: 660, endPoint y: 235, distance: 147.3
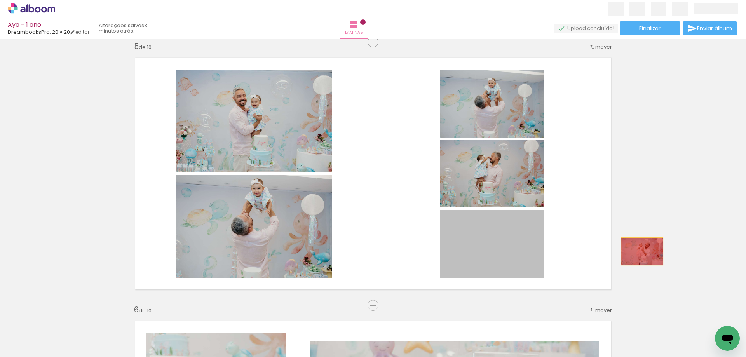
drag, startPoint x: 493, startPoint y: 251, endPoint x: 648, endPoint y: 249, distance: 154.9
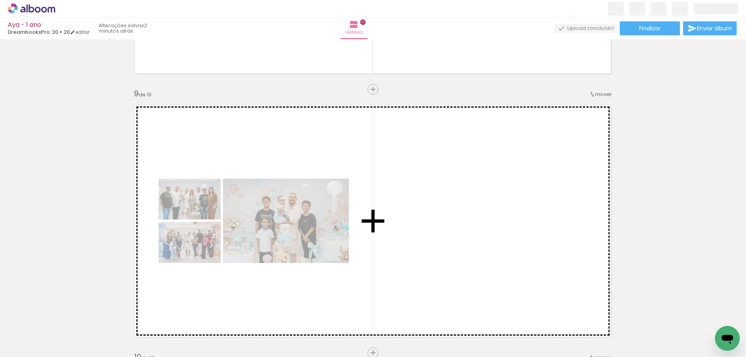
scroll to position [2073, 0]
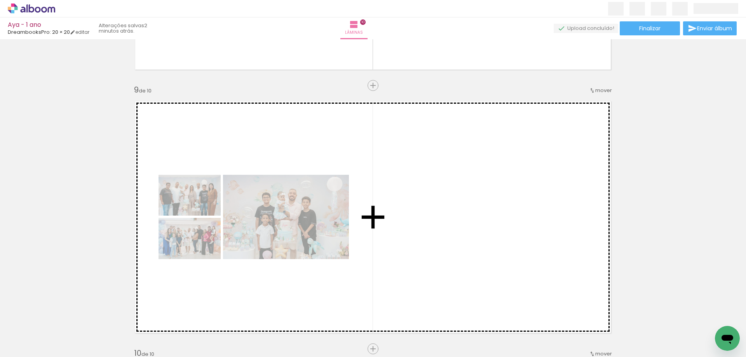
drag, startPoint x: 491, startPoint y: 263, endPoint x: 423, endPoint y: 248, distance: 69.7
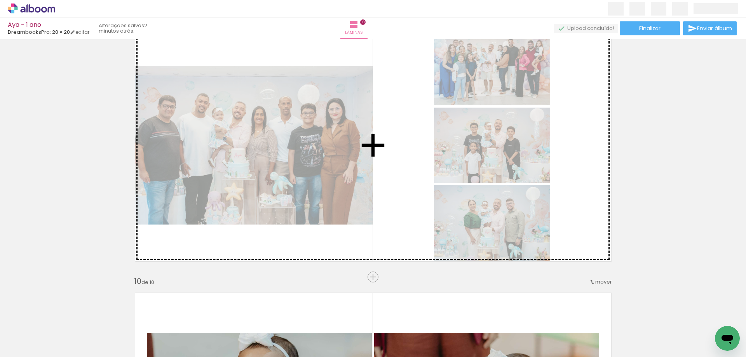
scroll to position [2189, 0]
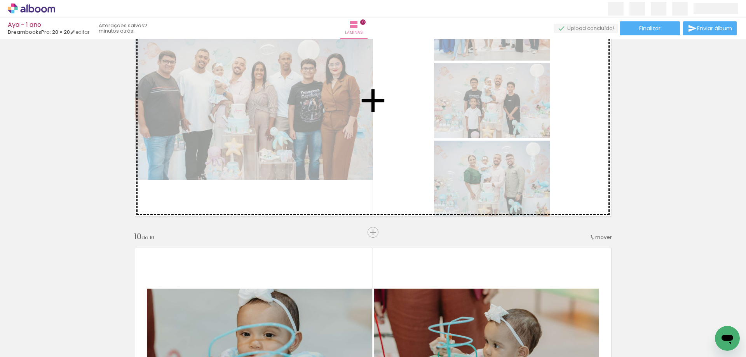
drag, startPoint x: 320, startPoint y: 153, endPoint x: 383, endPoint y: 192, distance: 73.8
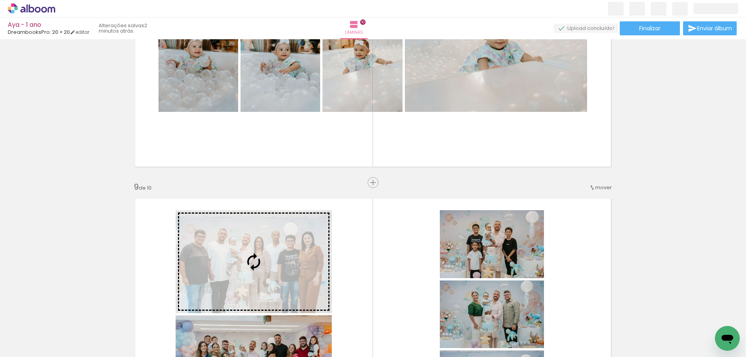
scroll to position [1995, 0]
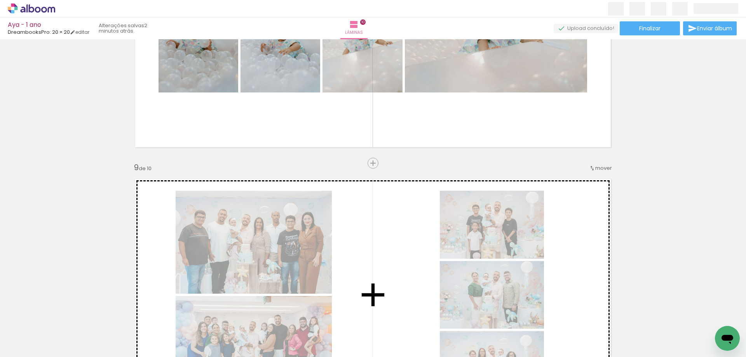
drag, startPoint x: 185, startPoint y: 143, endPoint x: 379, endPoint y: 242, distance: 218.5
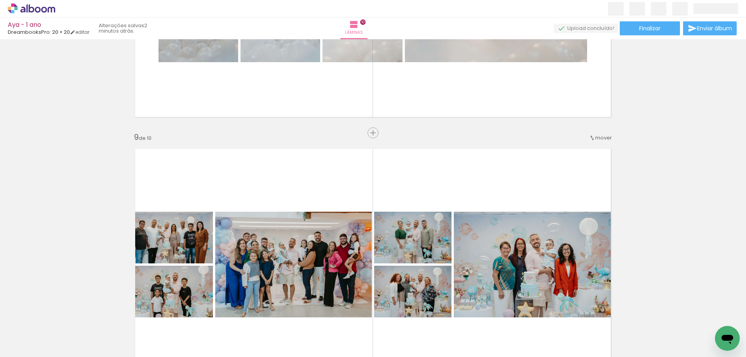
scroll to position [2111, 0]
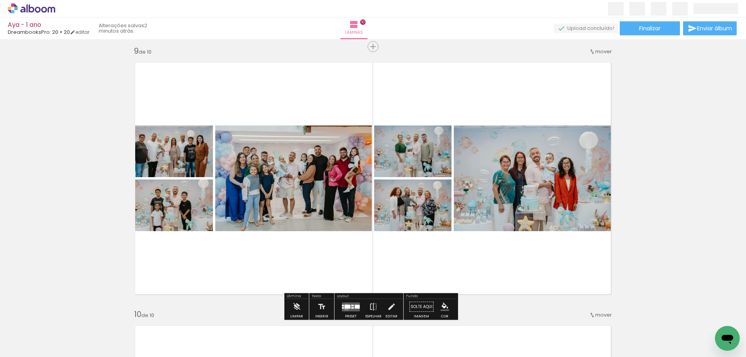
click at [344, 307] on div at bounding box center [347, 306] width 6 height 4
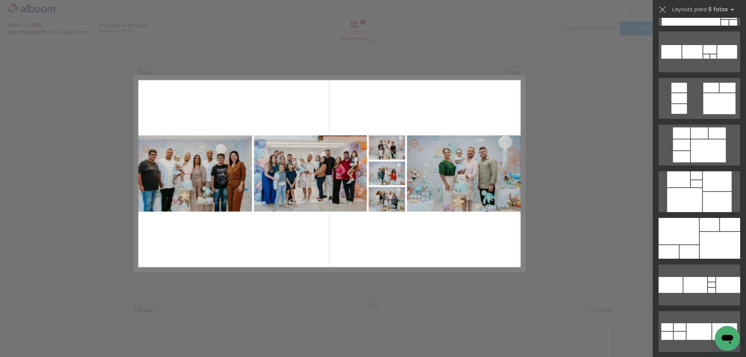
scroll to position [544, 0]
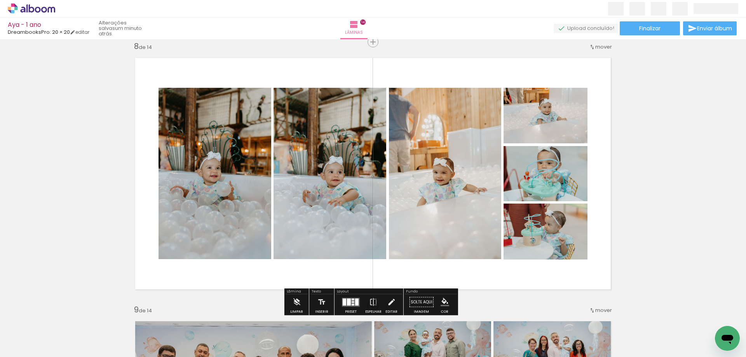
scroll to position [0, 1930]
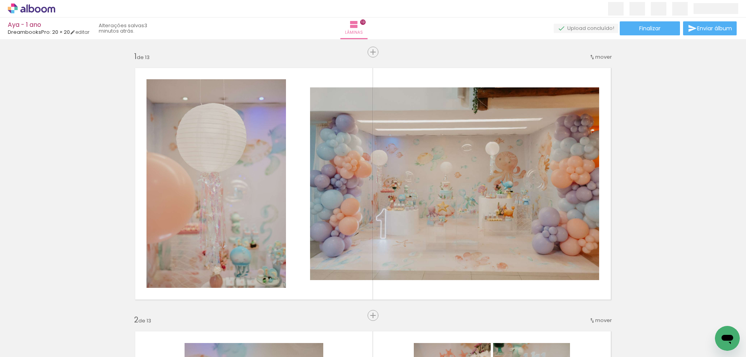
scroll to position [0, 1930]
